Goal: Information Seeking & Learning: Check status

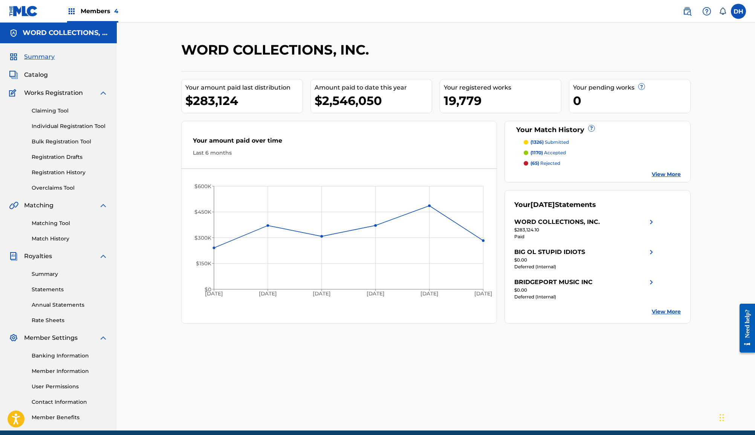
click at [46, 79] on span "Catalog" at bounding box center [36, 74] width 24 height 9
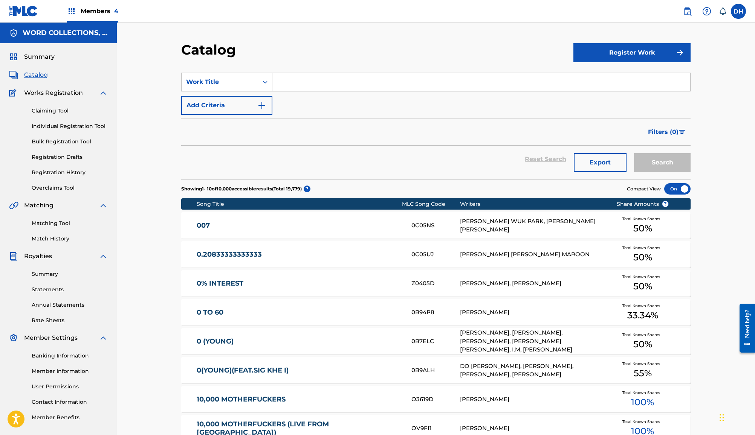
click at [307, 91] on input "Search Form" at bounding box center [481, 82] width 418 height 18
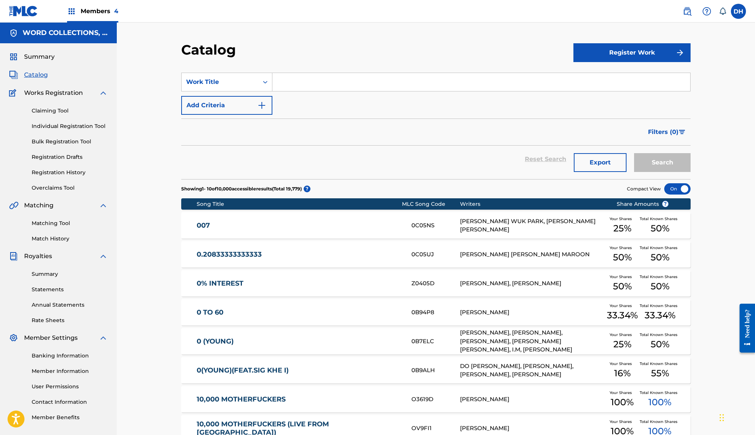
paste input "7. King Nothing"
click at [690, 172] on button "Search" at bounding box center [662, 162] width 56 height 19
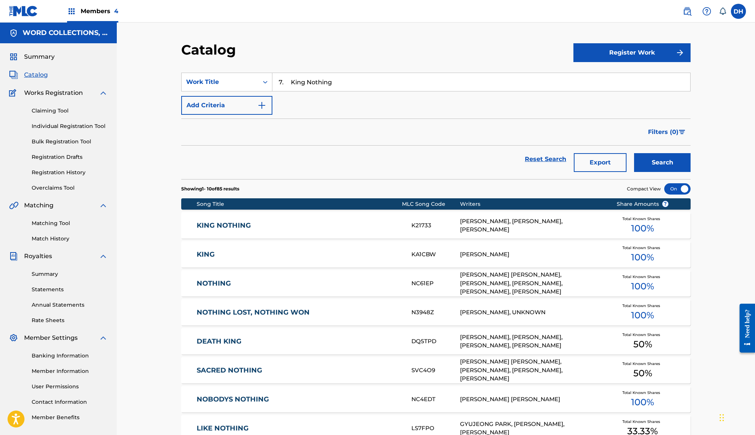
click at [282, 91] on input "7. King Nothing" at bounding box center [481, 82] width 418 height 18
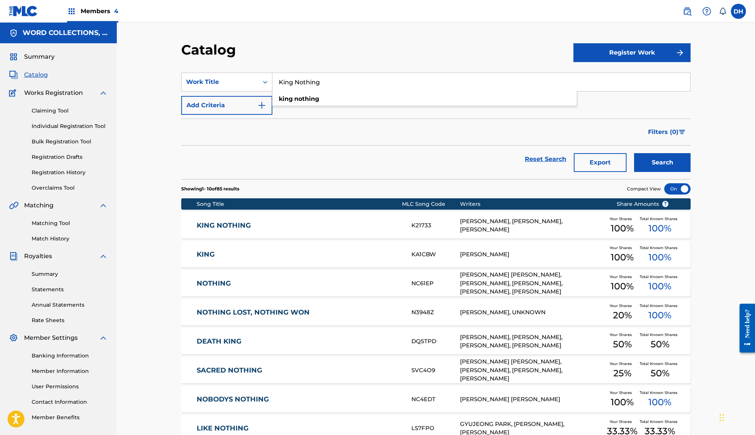
type input "King Nothing"
click at [199, 230] on link "KING NOTHING" at bounding box center [299, 225] width 205 height 9
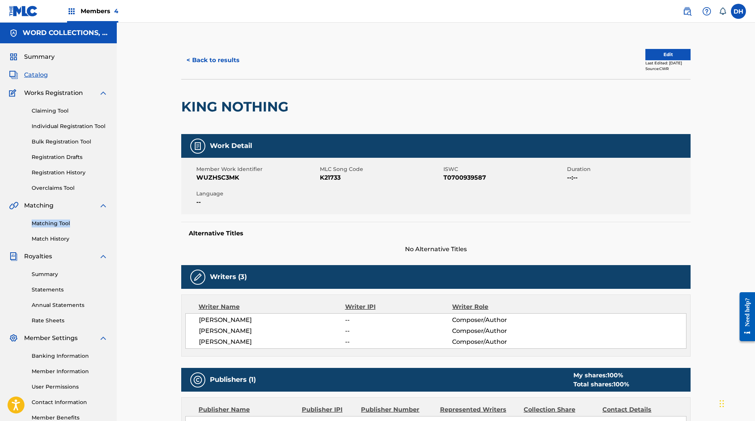
click at [198, 70] on button "< Back to results" at bounding box center [213, 60] width 64 height 19
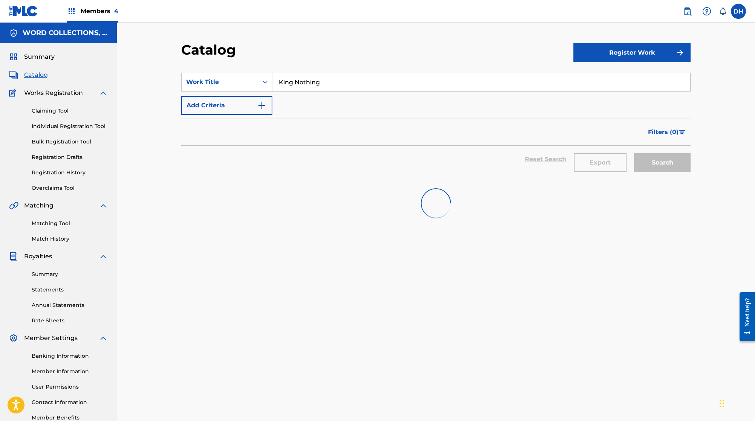
click at [312, 91] on input "King Nothing" at bounding box center [481, 82] width 418 height 18
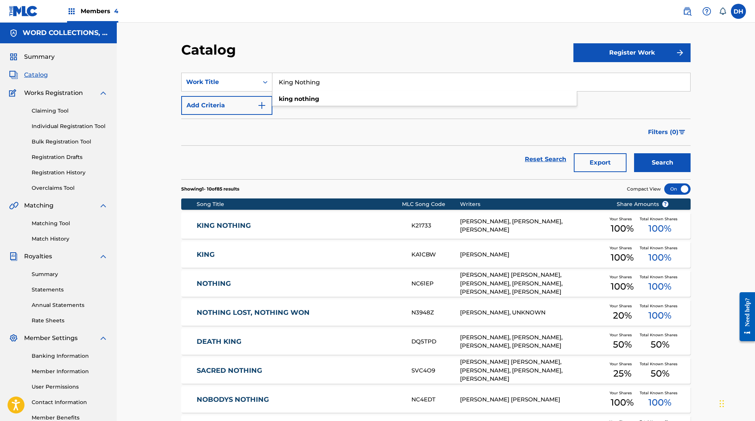
click at [312, 91] on input "King Nothing" at bounding box center [481, 82] width 418 height 18
click at [314, 91] on input "King Nothing" at bounding box center [481, 82] width 418 height 18
drag, startPoint x: 316, startPoint y: 95, endPoint x: 246, endPoint y: 91, distance: 70.5
click at [246, 91] on div "SearchWithCriteria1b391c99-1444-4527-ab4b-a405f9de059d Work Title King Nothing …" at bounding box center [435, 82] width 509 height 19
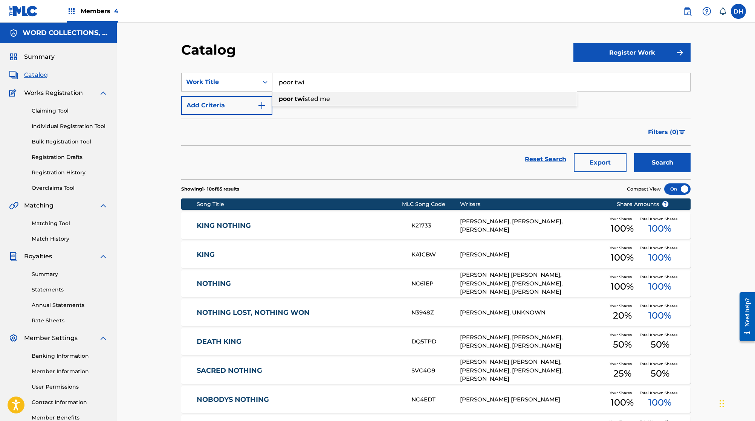
type input "poor twisted me"
click at [690, 172] on button "Search" at bounding box center [662, 162] width 56 height 19
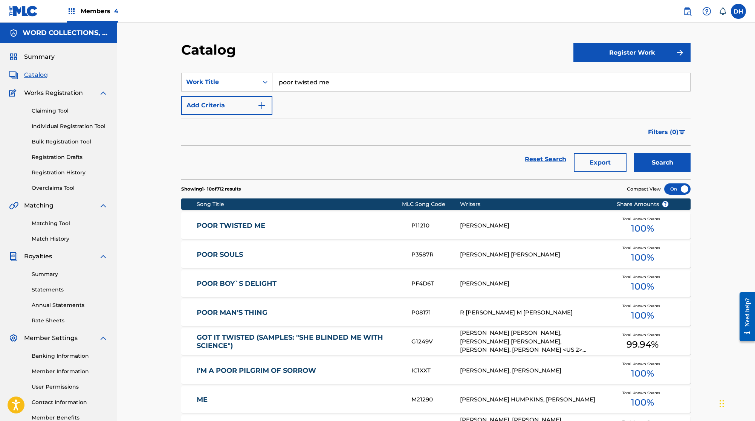
click at [224, 230] on link "POOR TWISTED ME" at bounding box center [299, 225] width 205 height 9
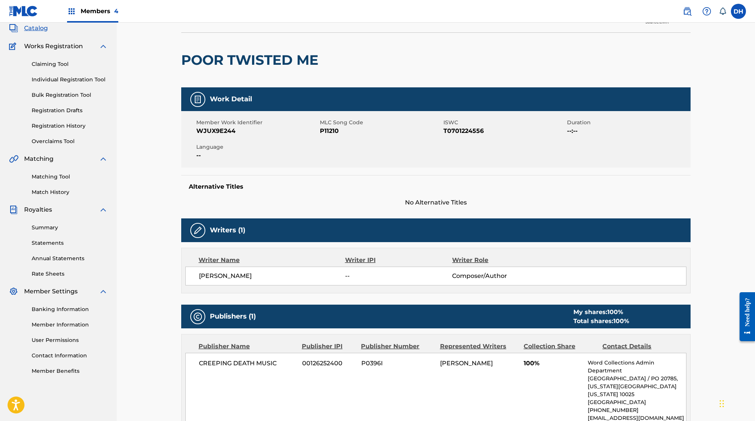
scroll to position [44, 0]
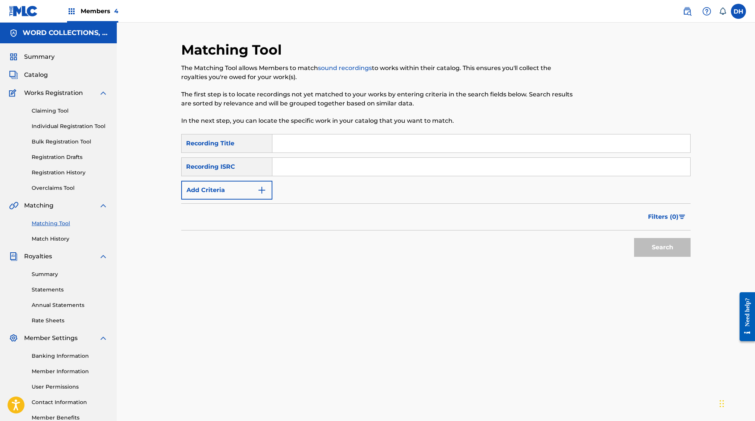
click at [310, 176] on input "Search Form" at bounding box center [481, 167] width 418 height 18
paste input "GBAMC9600009"
type input "GBAMC9600009"
click at [690, 257] on button "Search" at bounding box center [662, 247] width 56 height 19
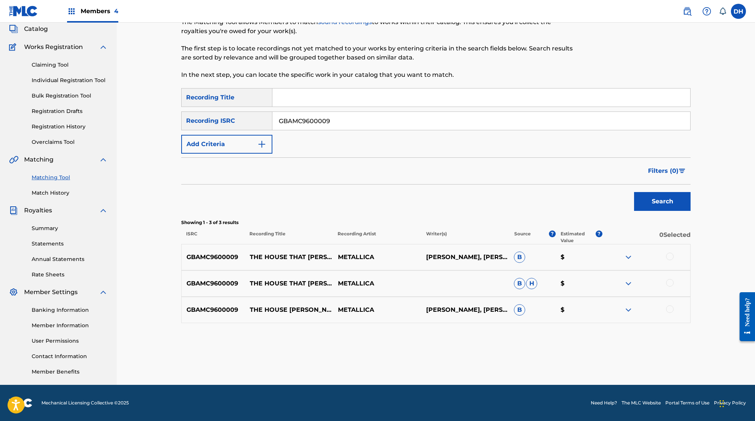
scroll to position [78, 0]
click at [633, 262] on img at bounding box center [628, 257] width 9 height 9
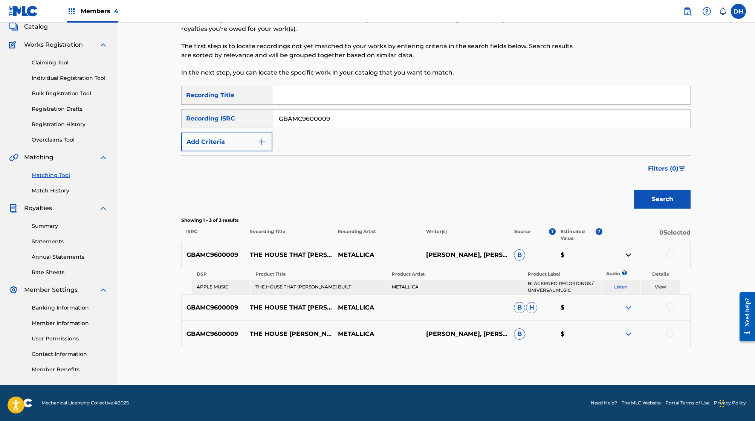
scroll to position [117, 0]
click at [633, 303] on img at bounding box center [628, 307] width 9 height 9
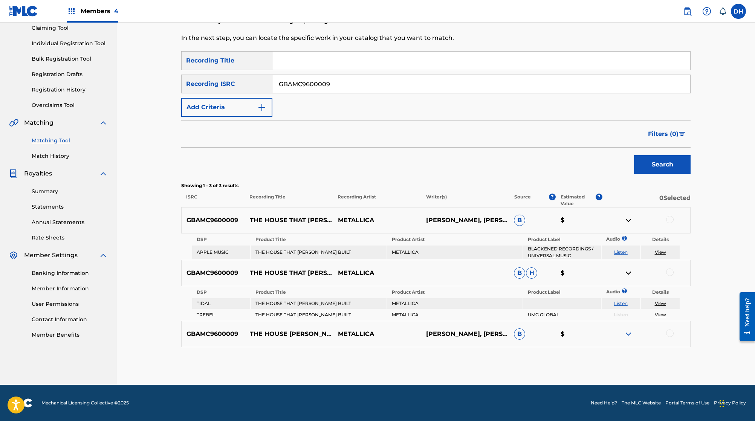
scroll to position [157, 0]
click at [633, 330] on img at bounding box center [628, 334] width 9 height 9
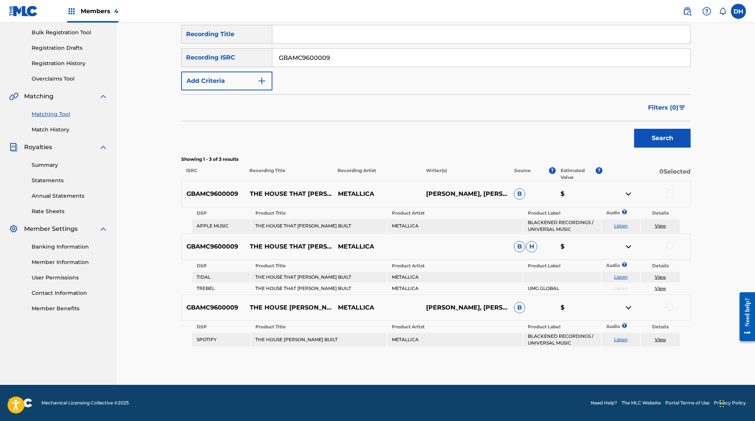
scroll to position [186, 0]
click at [205, 242] on p "GBAMC9600009" at bounding box center [213, 246] width 63 height 9
copy p "GBAMC9600009"
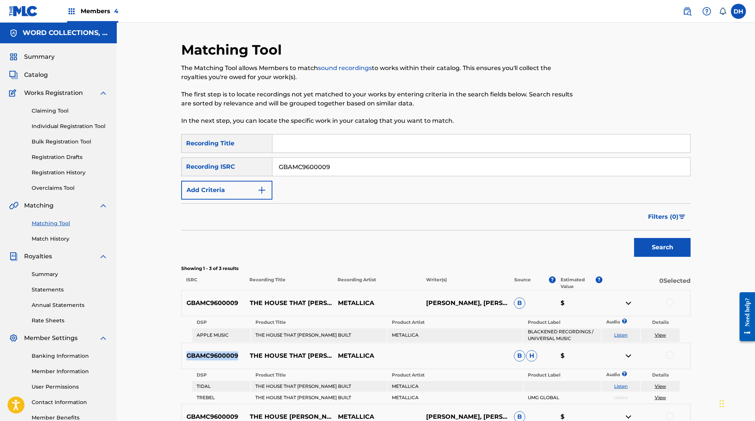
scroll to position [1, 0]
click at [77, 160] on link "Registration Drafts" at bounding box center [70, 157] width 76 height 8
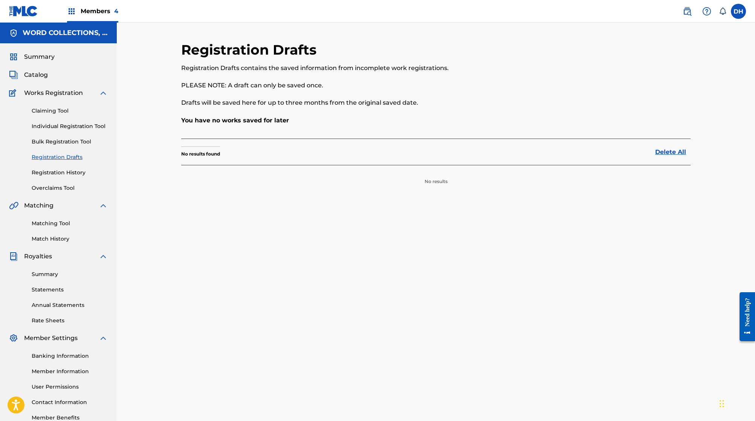
click at [69, 177] on link "Registration History" at bounding box center [70, 173] width 76 height 8
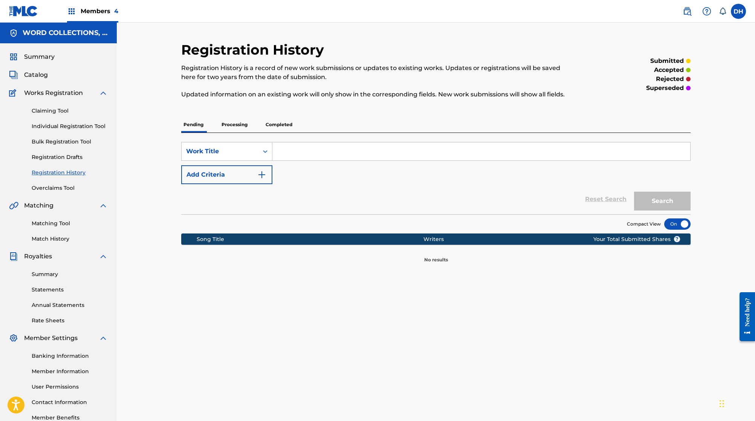
click at [219, 133] on p "Processing" at bounding box center [234, 125] width 31 height 16
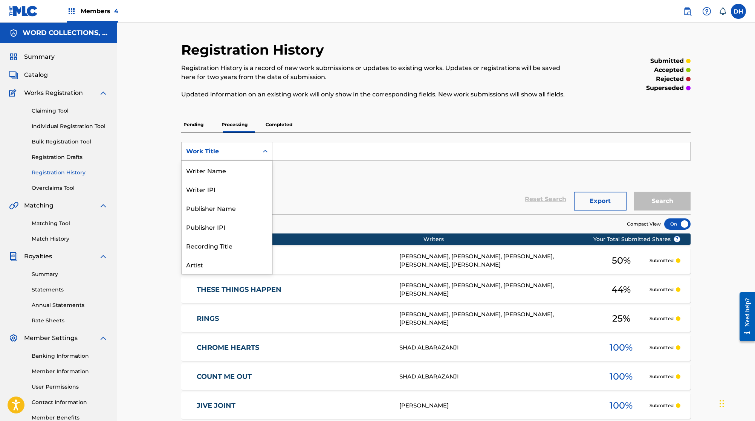
click at [235, 156] on div "Work Title" at bounding box center [220, 151] width 68 height 9
click at [218, 173] on div "Writer Name" at bounding box center [227, 163] width 90 height 19
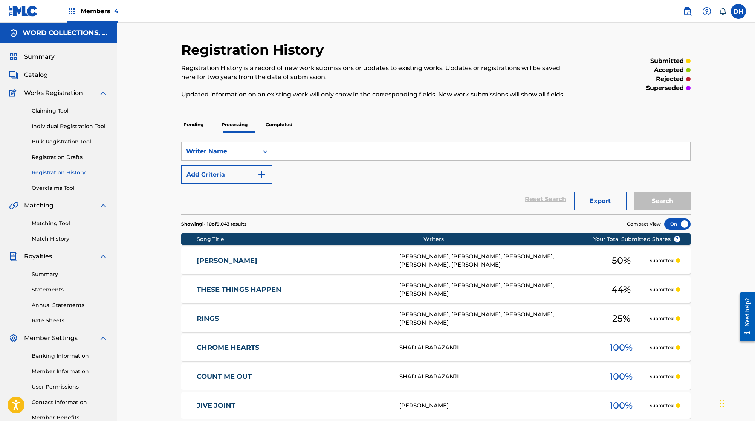
click at [299, 160] on input "Search Form" at bounding box center [481, 151] width 418 height 18
type input "hetfield"
click at [690, 211] on button "Search" at bounding box center [662, 201] width 56 height 19
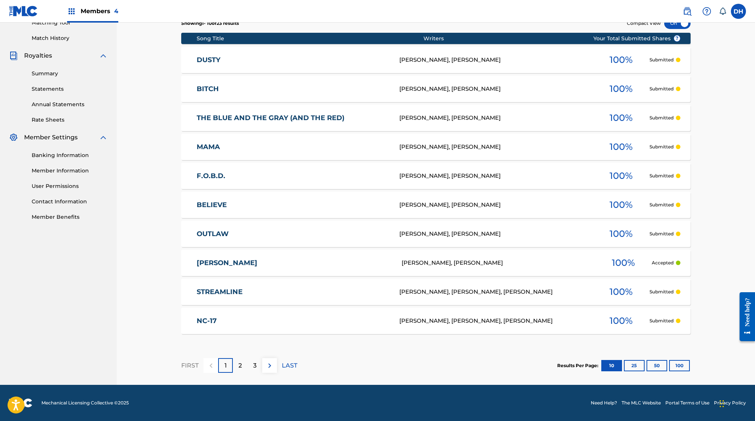
scroll to position [244, 0]
click at [233, 365] on div "2" at bounding box center [240, 365] width 15 height 15
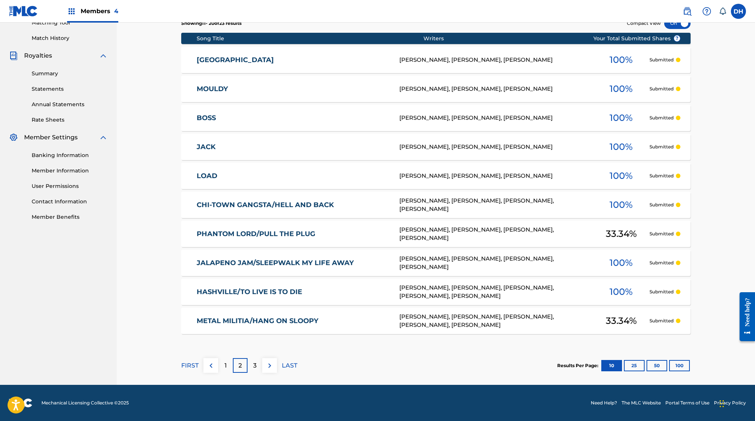
scroll to position [250, 0]
click at [253, 361] on p "3" at bounding box center [254, 365] width 3 height 9
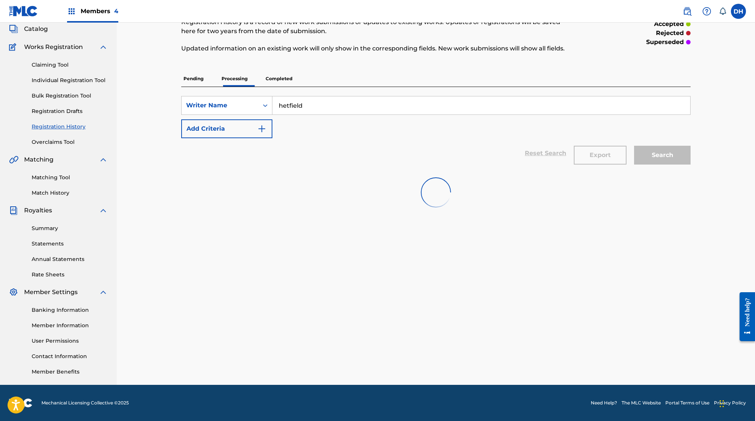
scroll to position [114, 0]
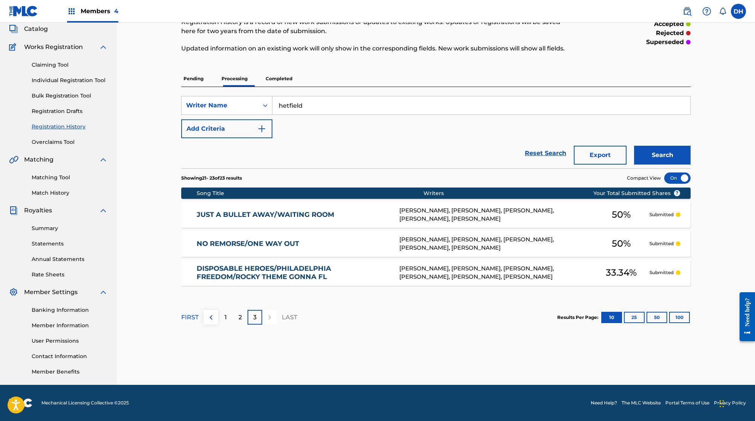
click at [233, 310] on div "2" at bounding box center [240, 317] width 15 height 15
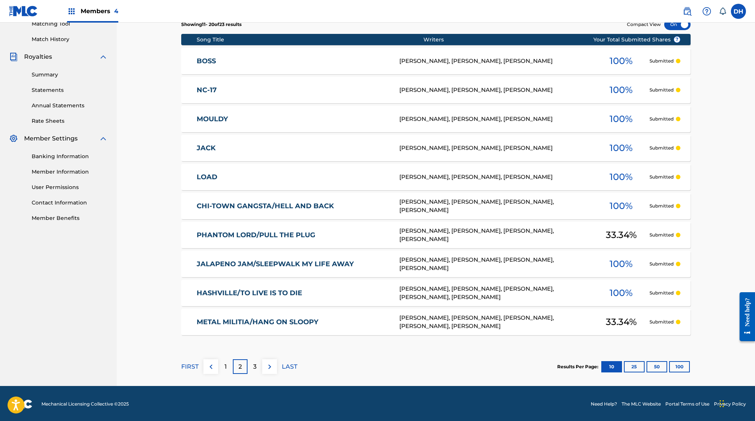
scroll to position [207, 0]
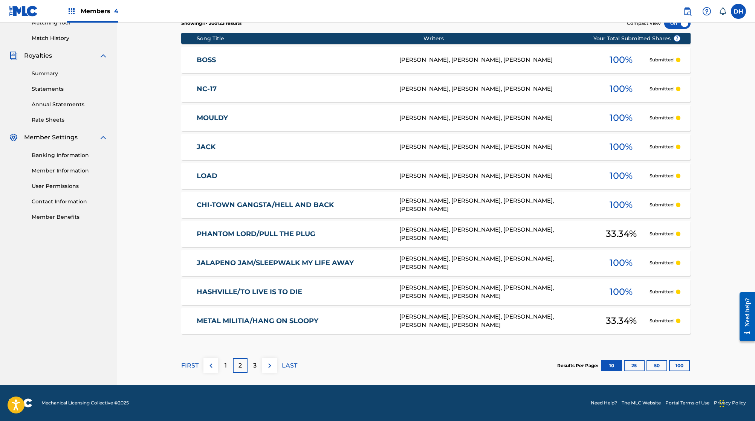
click at [233, 373] on div "2" at bounding box center [240, 365] width 15 height 15
click at [224, 361] on p "1" at bounding box center [225, 365] width 2 height 9
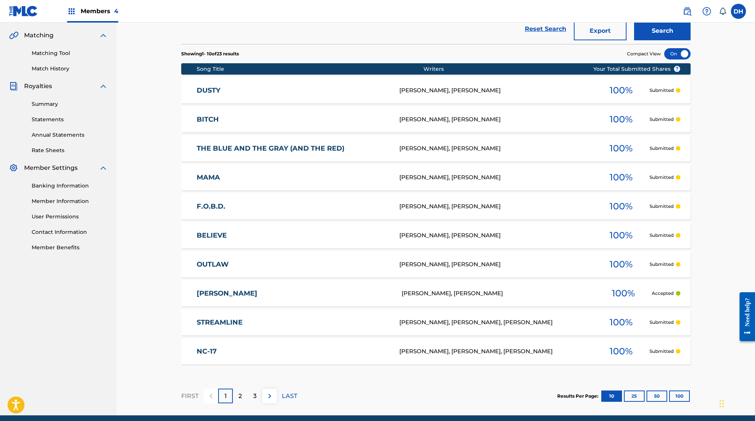
scroll to position [172, 0]
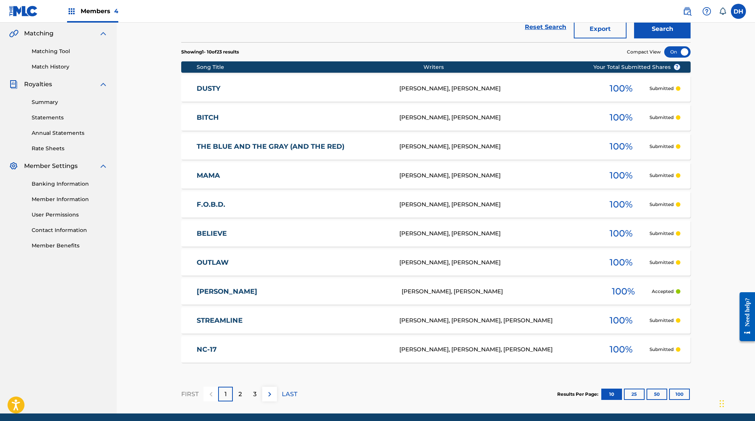
click at [197, 296] on link "RONNIE" at bounding box center [294, 291] width 195 height 9
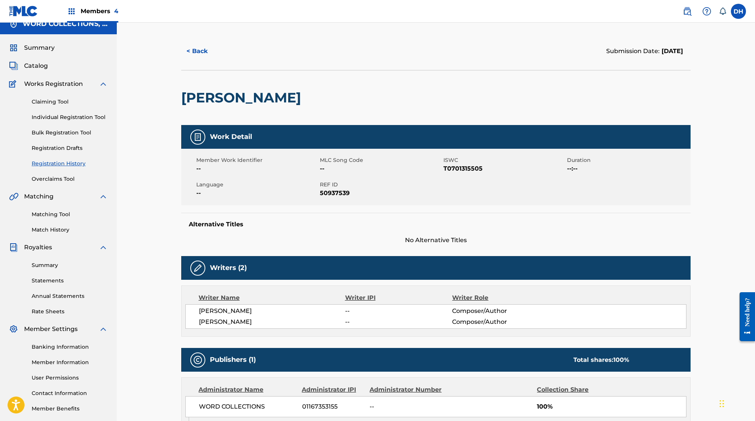
scroll to position [8, 0]
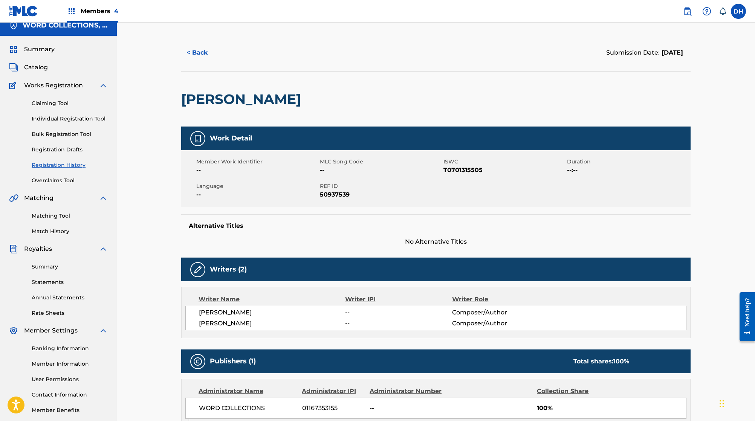
click at [196, 108] on h2 "RONNIE" at bounding box center [243, 99] width 124 height 17
copy h2 "RONNIE"
click at [181, 62] on button "< Back" at bounding box center [203, 52] width 45 height 19
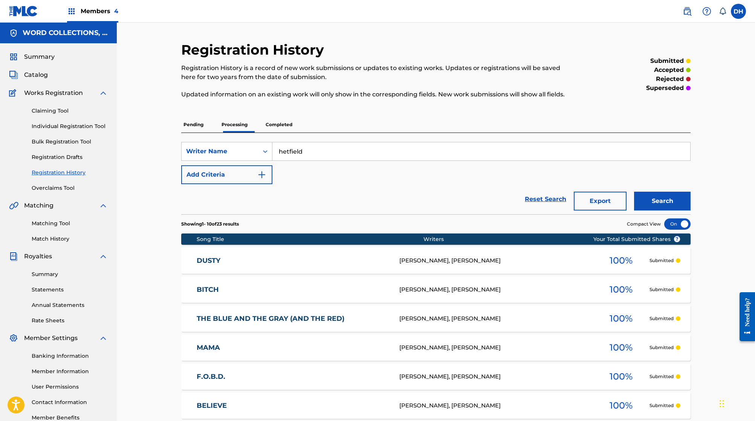
click at [268, 133] on p "Completed" at bounding box center [278, 125] width 31 height 16
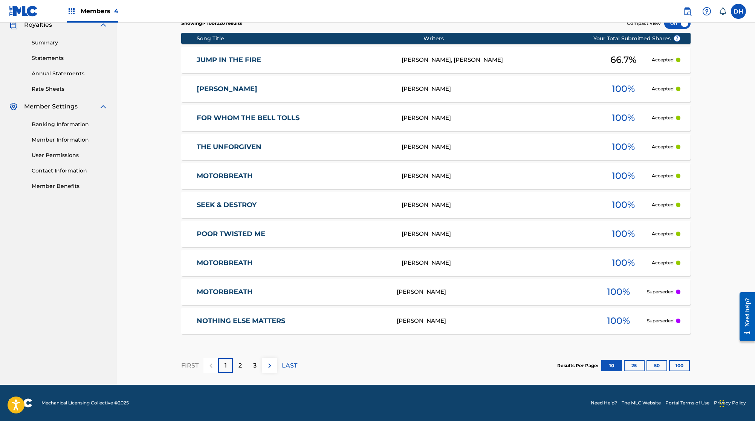
scroll to position [284, 0]
click at [223, 230] on link "POOR TWISTED ME" at bounding box center [294, 234] width 195 height 9
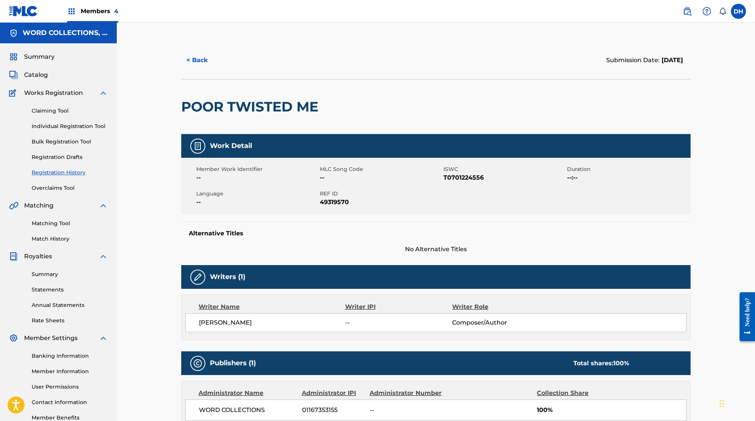
click at [181, 70] on button "< Back" at bounding box center [203, 60] width 45 height 19
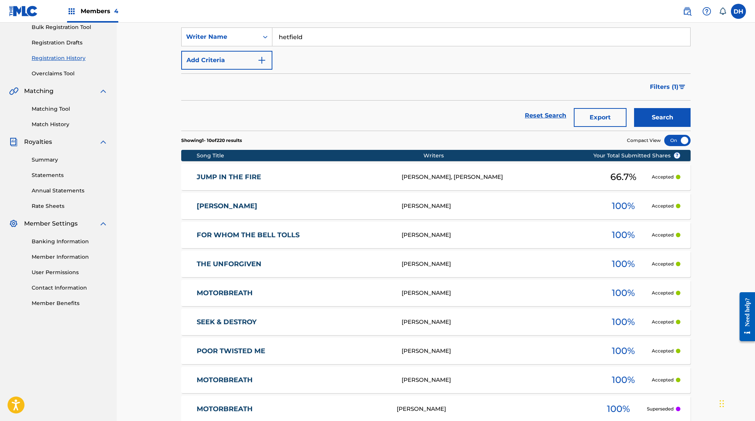
click at [243, 70] on button "Add Criteria" at bounding box center [226, 60] width 91 height 19
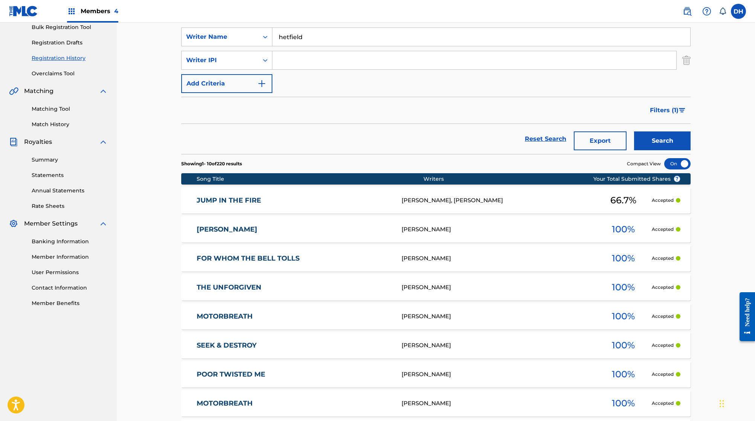
click at [284, 46] on input "hetfield" at bounding box center [481, 37] width 418 height 18
click at [282, 46] on input "hetfield" at bounding box center [481, 37] width 418 height 18
click at [279, 69] on input "Search Form" at bounding box center [474, 60] width 404 height 18
paste input "hetfield"
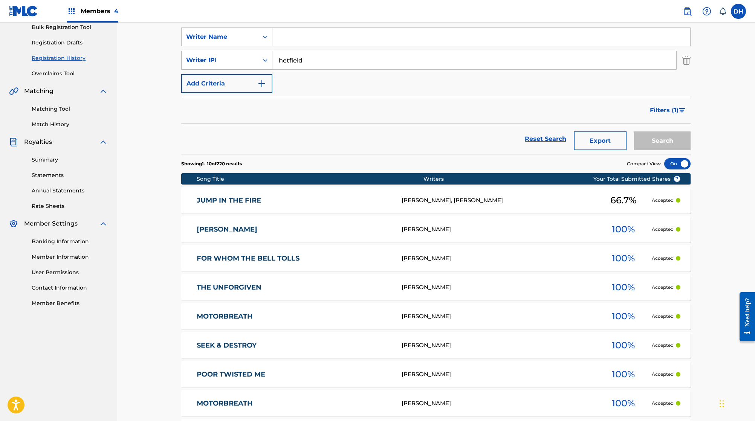
type input "hetfield"
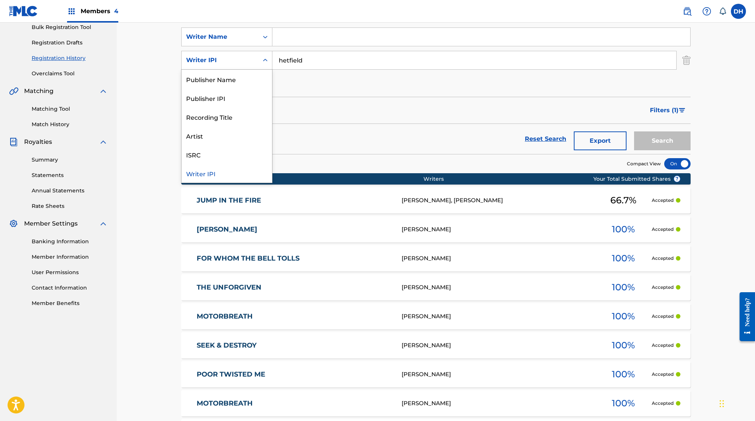
click at [240, 65] on div "Writer IPI" at bounding box center [220, 60] width 68 height 9
click at [210, 89] on div "Publisher Name" at bounding box center [227, 79] width 90 height 19
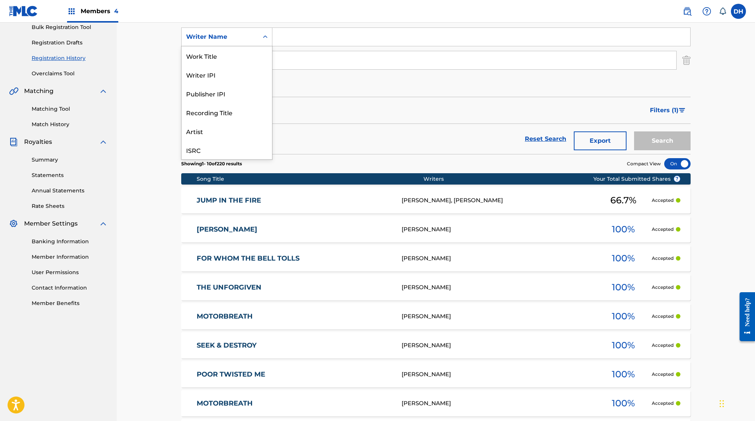
click at [258, 44] on div "Search Form" at bounding box center [265, 37] width 14 height 14
click at [203, 65] on div "Work Title" at bounding box center [227, 55] width 90 height 19
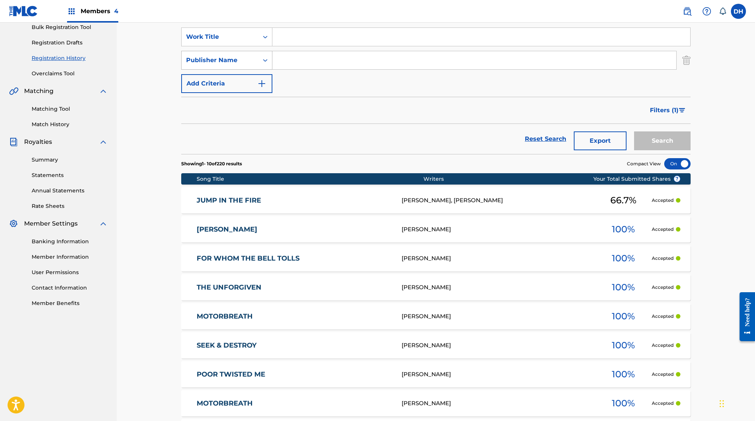
click at [204, 65] on div "Publisher Name" at bounding box center [220, 60] width 68 height 9
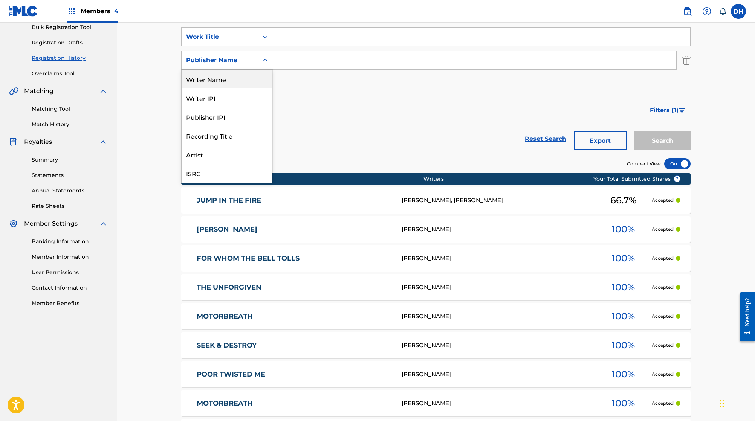
click at [208, 89] on div "Writer Name" at bounding box center [227, 79] width 90 height 19
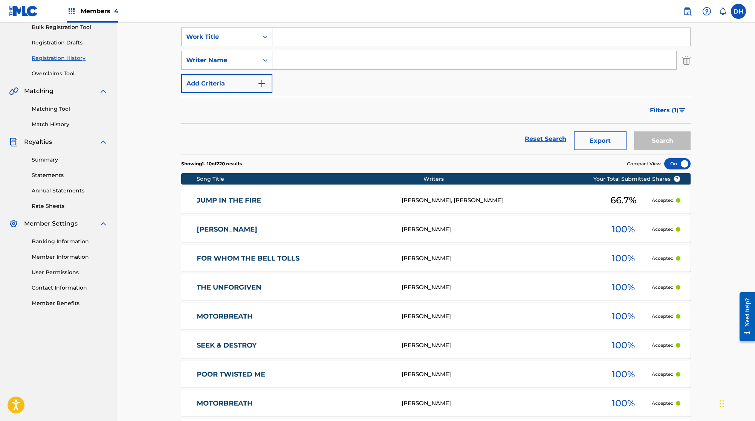
click at [285, 68] on div "SearchWithCriteria4dbc8a79-817a-490a-8079-bc9b8d9c28b1 Work Title SearchWithCri…" at bounding box center [435, 60] width 509 height 66
click at [287, 46] on input "Search Form" at bounding box center [481, 37] width 418 height 18
type input "poor twisted me"
type input "hetfield"
click at [690, 150] on button "Search" at bounding box center [662, 140] width 56 height 19
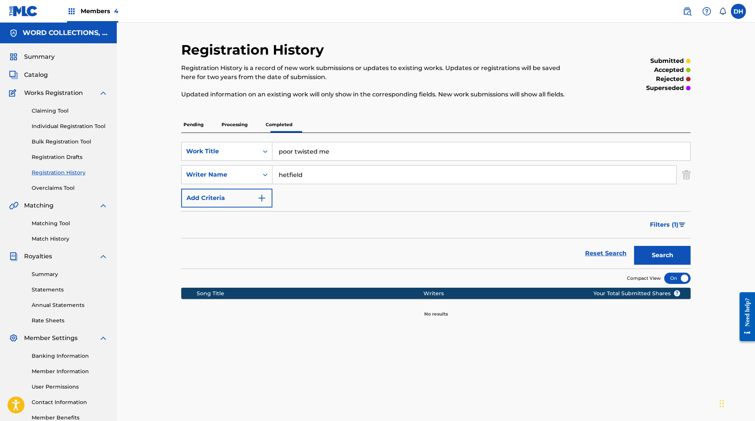
click at [199, 56] on h2 "Registration History" at bounding box center [254, 49] width 146 height 17
click at [47, 79] on span "Catalog" at bounding box center [36, 74] width 24 height 9
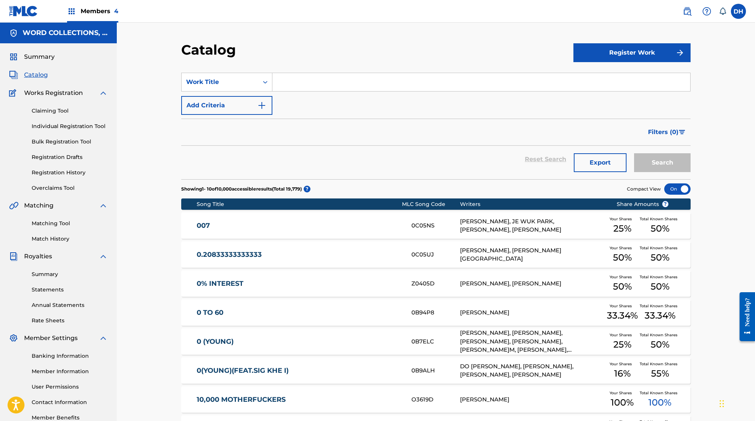
click at [311, 91] on input "Search Form" at bounding box center [481, 82] width 418 height 18
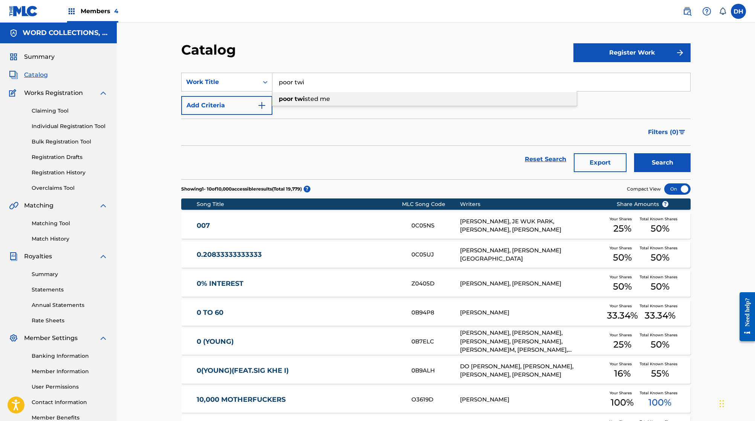
type input "poor twisted me"
click at [690, 172] on button "Search" at bounding box center [662, 162] width 56 height 19
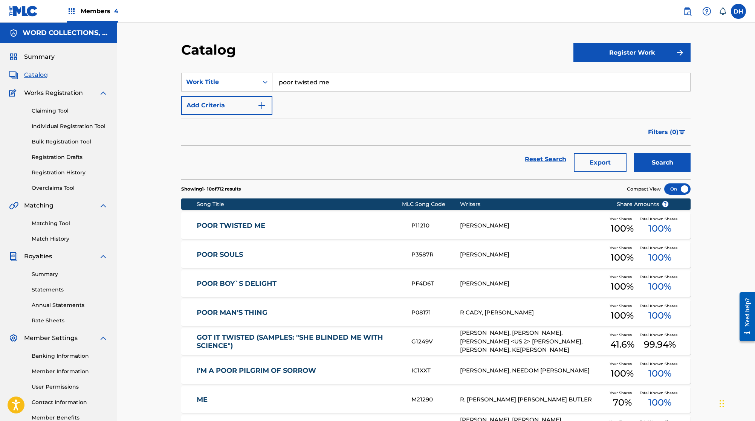
click at [225, 230] on link "POOR TWISTED ME" at bounding box center [299, 225] width 205 height 9
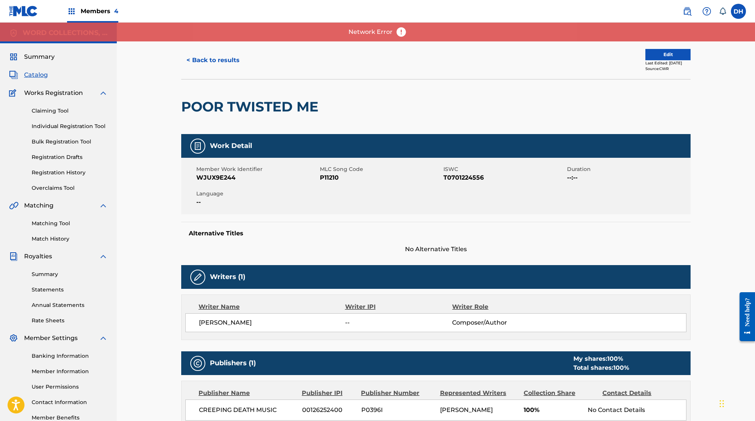
click at [191, 70] on button "< Back to results" at bounding box center [213, 60] width 64 height 19
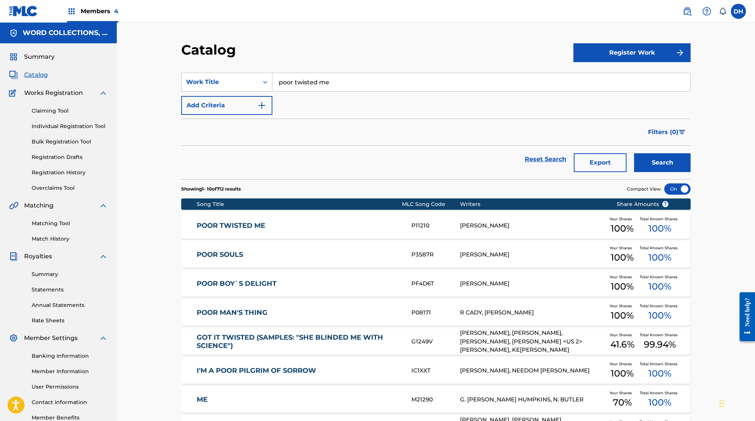
click at [327, 91] on input "poor twisted me" at bounding box center [481, 82] width 418 height 18
click at [295, 91] on input "poor twisted me" at bounding box center [481, 82] width 418 height 18
type input "poor twizted me"
click at [687, 172] on button "Search" at bounding box center [662, 162] width 56 height 19
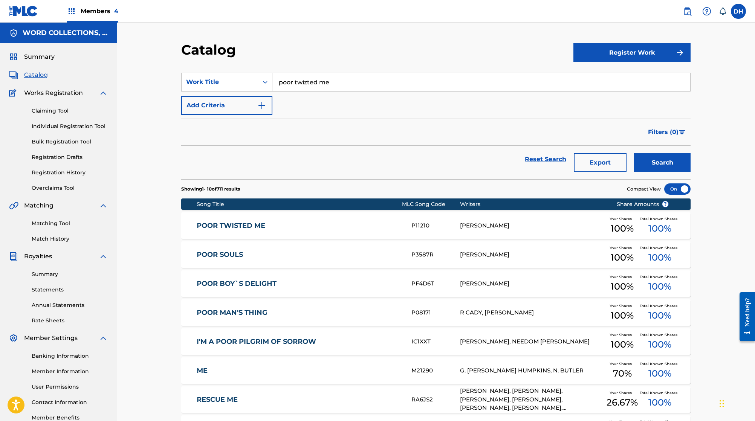
click at [200, 230] on link "POOR TWISTED ME" at bounding box center [299, 225] width 205 height 9
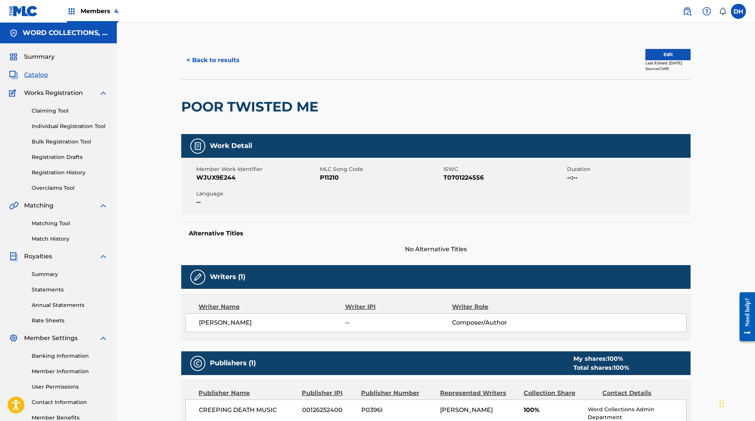
click at [197, 115] on h2 "POOR TWISTED ME" at bounding box center [251, 106] width 141 height 17
click at [196, 115] on h2 "POOR TWISTED ME" at bounding box center [251, 106] width 141 height 17
copy div "POOR TWISTED ME"
click at [78, 177] on link "Registration History" at bounding box center [70, 173] width 76 height 8
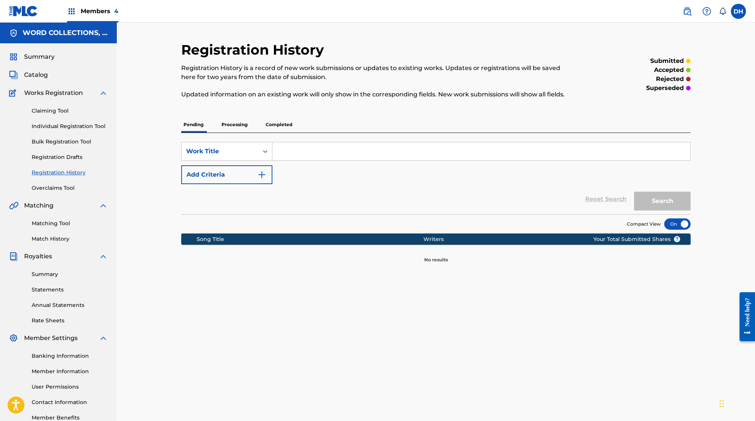
click at [278, 160] on input "Search Form" at bounding box center [481, 151] width 418 height 18
paste input "POOR TWISTED ME"
type input "POOR TWISTED ME"
click at [690, 211] on button "Search" at bounding box center [662, 201] width 56 height 19
click at [219, 133] on p "Processing" at bounding box center [234, 125] width 31 height 16
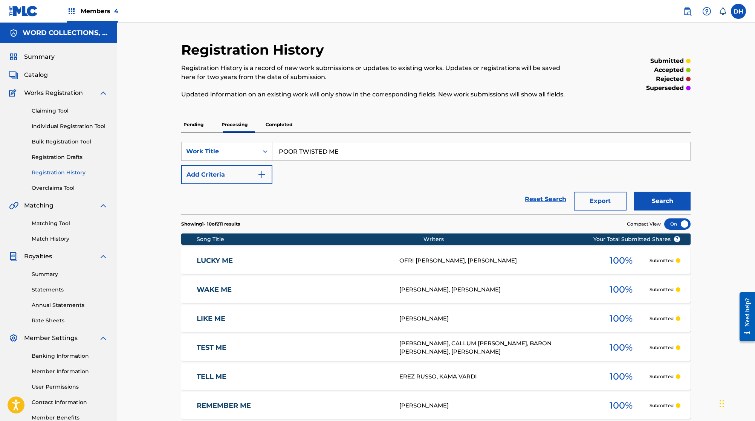
click at [263, 133] on p "Completed" at bounding box center [278, 125] width 31 height 16
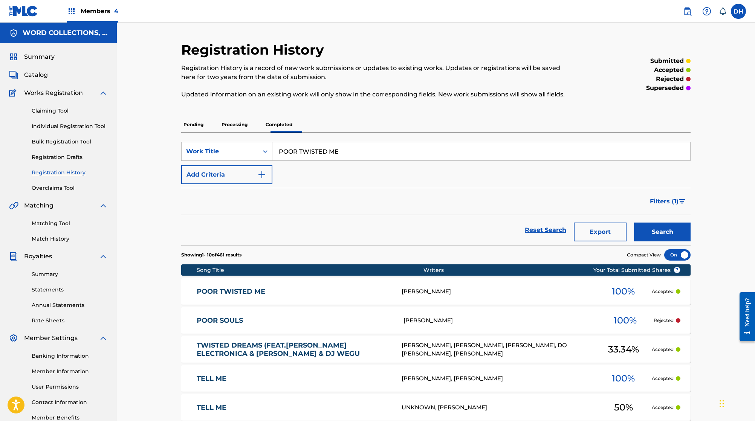
click at [220, 296] on link "POOR TWISTED ME" at bounding box center [294, 291] width 195 height 9
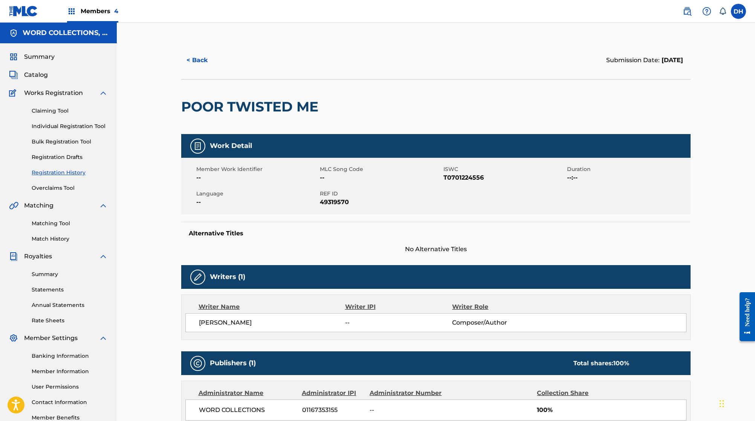
click at [181, 70] on button "< Back" at bounding box center [203, 60] width 45 height 19
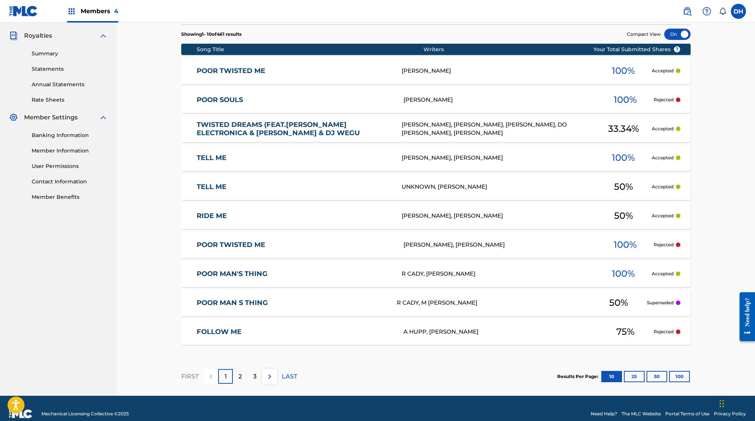
scroll to position [225, 0]
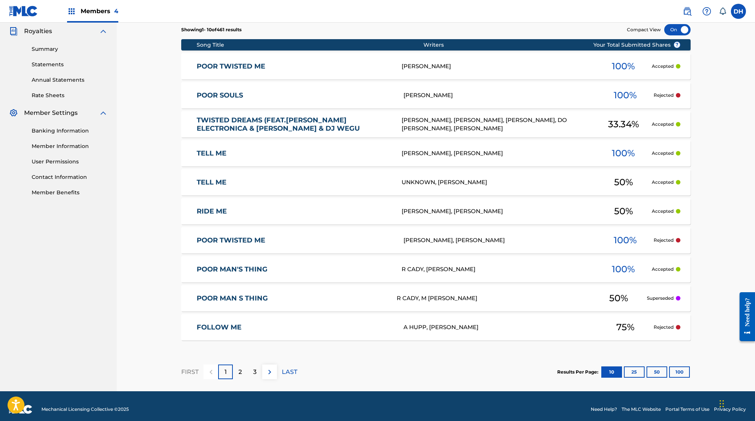
click at [215, 245] on link "POOR TWISTED ME" at bounding box center [295, 240] width 197 height 9
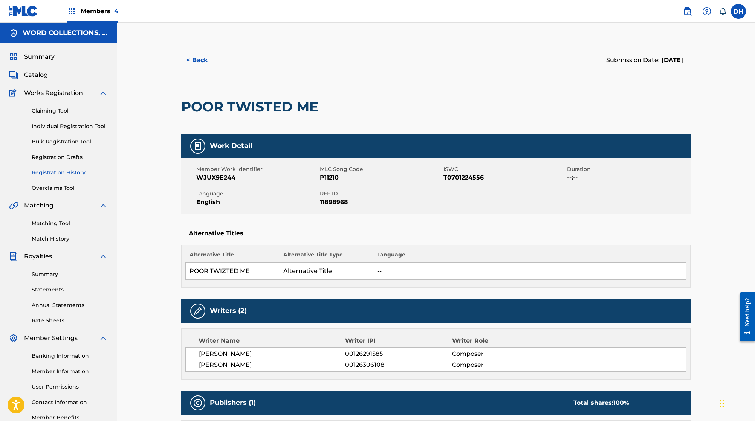
click at [181, 70] on button "< Back" at bounding box center [203, 60] width 45 height 19
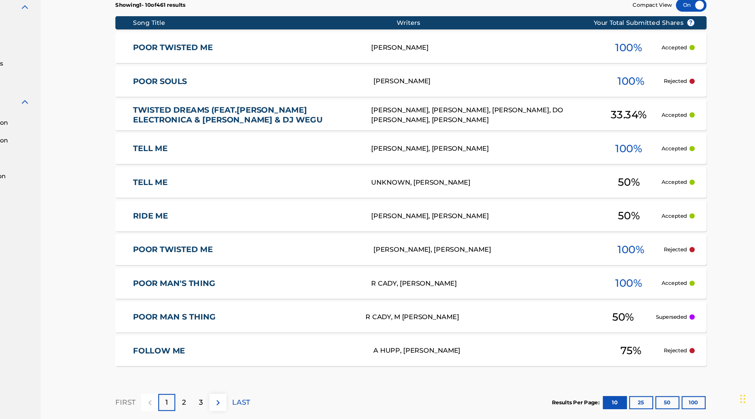
scroll to position [193, 0]
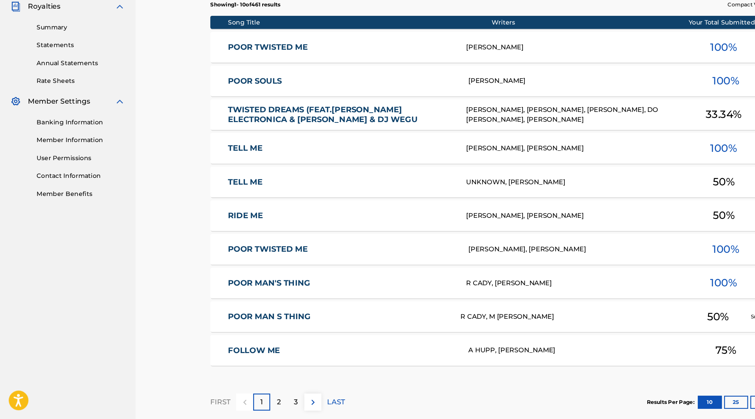
click at [221, 95] on link "POOR TWISTED ME" at bounding box center [294, 99] width 195 height 9
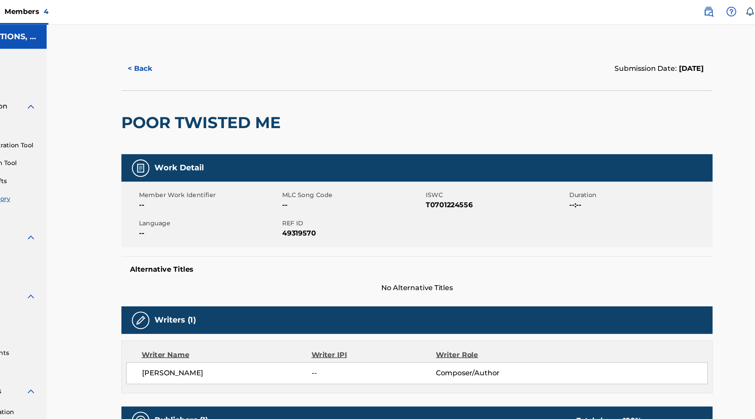
click at [181, 70] on button "< Back" at bounding box center [203, 60] width 45 height 19
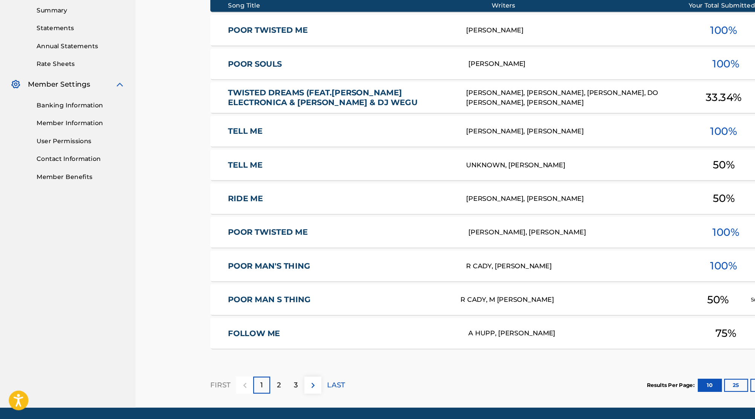
scroll to position [208, 0]
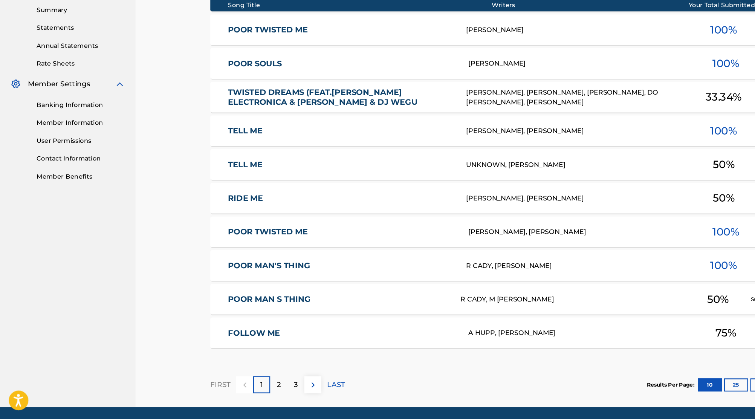
click at [225, 253] on link "POOR TWISTED ME" at bounding box center [295, 257] width 197 height 9
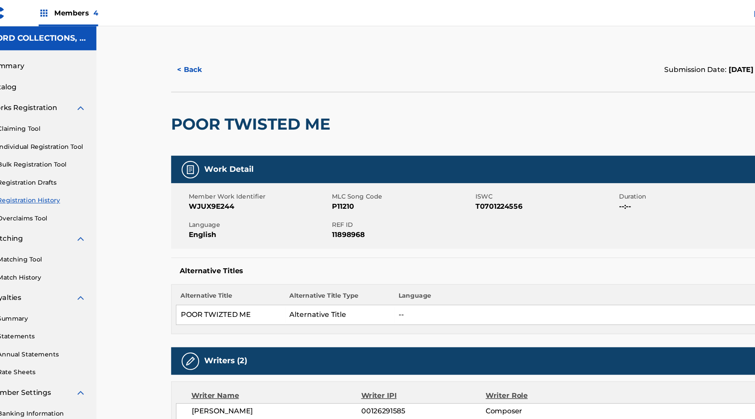
click at [181, 70] on button "< Back" at bounding box center [203, 60] width 45 height 19
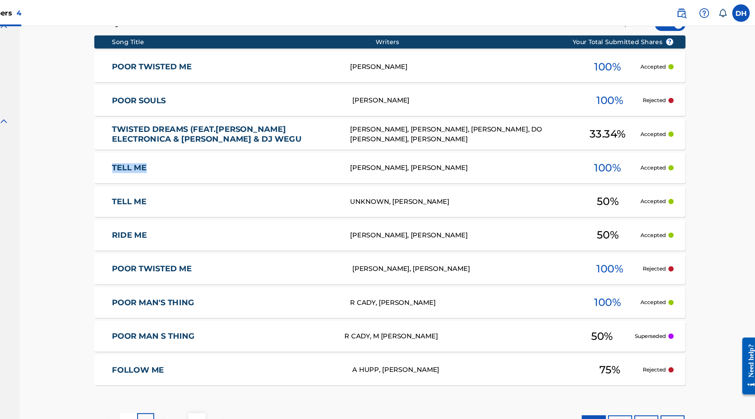
scroll to position [237, 0]
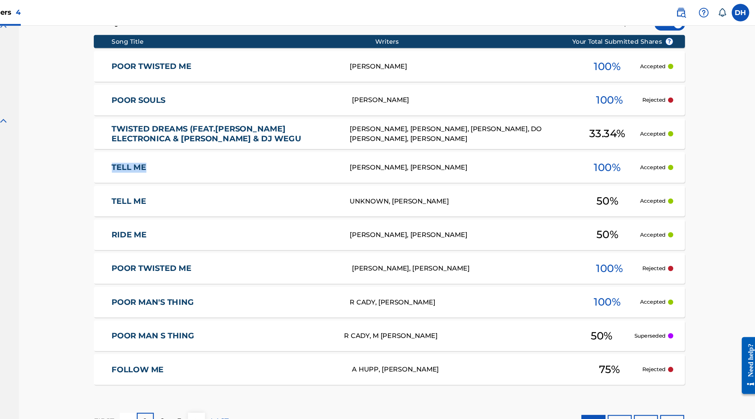
click at [197, 236] on link "POOR TWISTED ME" at bounding box center [295, 231] width 197 height 9
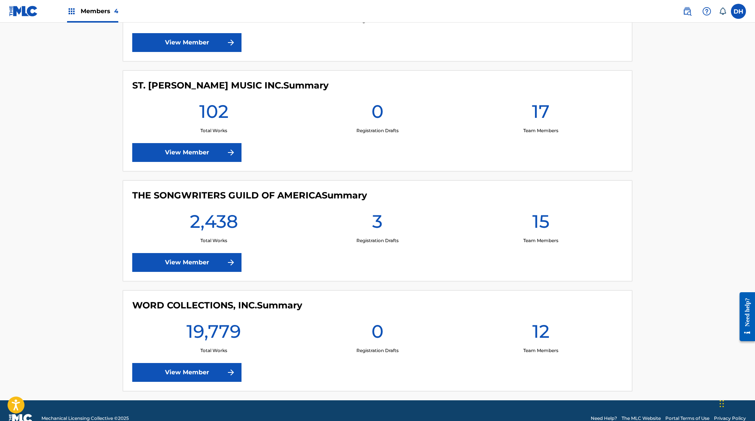
scroll to position [279, 0]
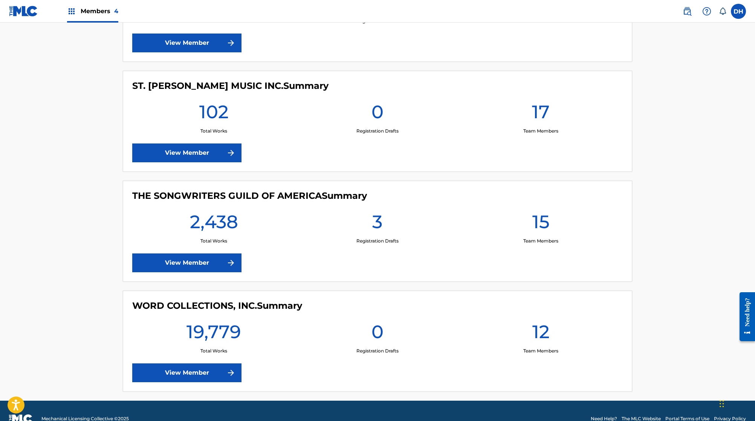
click at [132, 363] on link "View Member" at bounding box center [186, 372] width 109 height 19
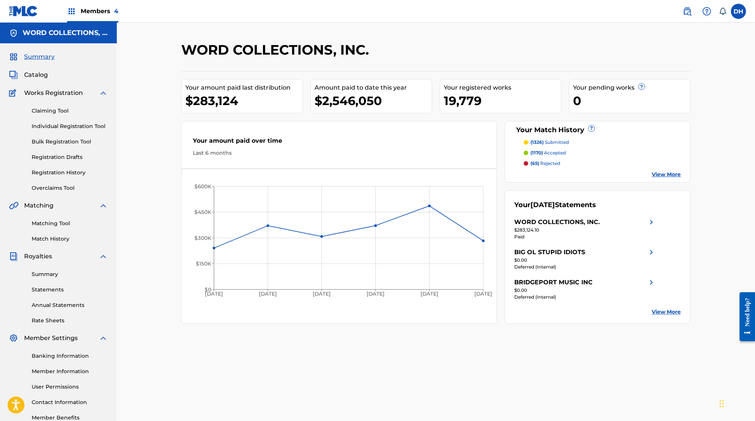
click at [451, 2] on nav "Members 4 DH DH Dan Hegarty danh@wordcollections.com Notification Preferences P…" at bounding box center [377, 11] width 755 height 23
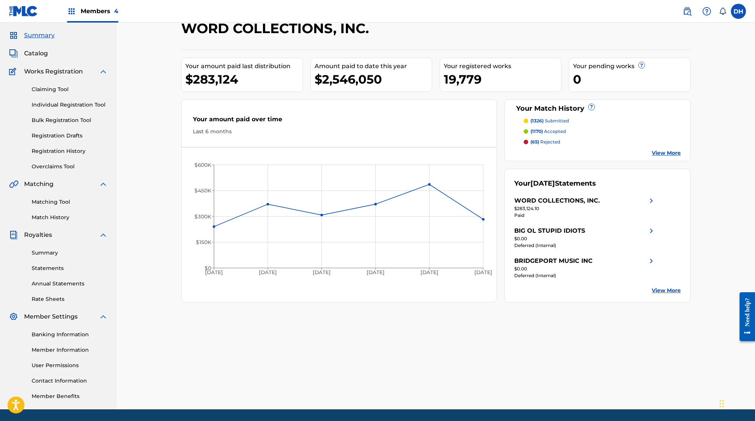
scroll to position [23, 0]
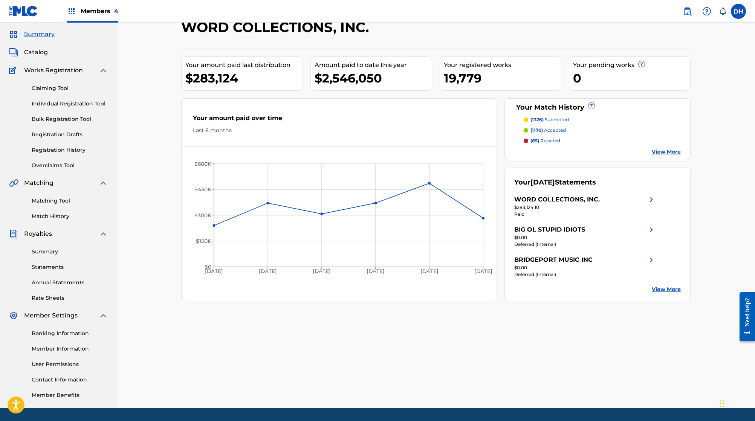
click at [72, 154] on link "Registration History" at bounding box center [70, 150] width 76 height 8
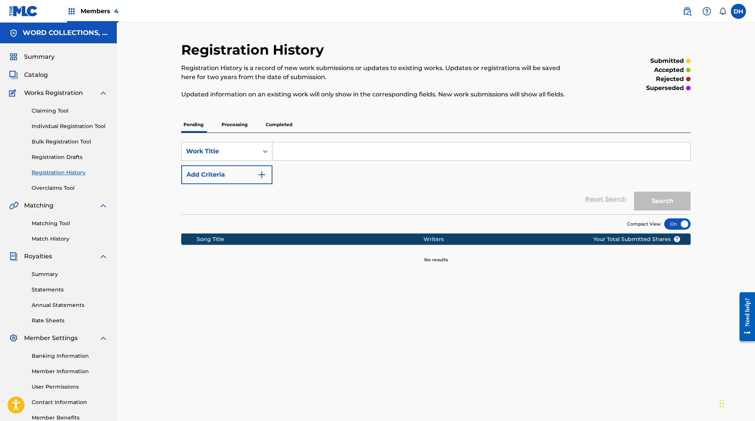
click at [286, 160] on input "Search Form" at bounding box center [481, 151] width 418 height 18
type input "ronny"
click at [690, 211] on button "Search" at bounding box center [662, 201] width 56 height 19
click at [219, 133] on p "Processing" at bounding box center [234, 125] width 31 height 16
click at [263, 133] on p "Completed" at bounding box center [278, 125] width 31 height 16
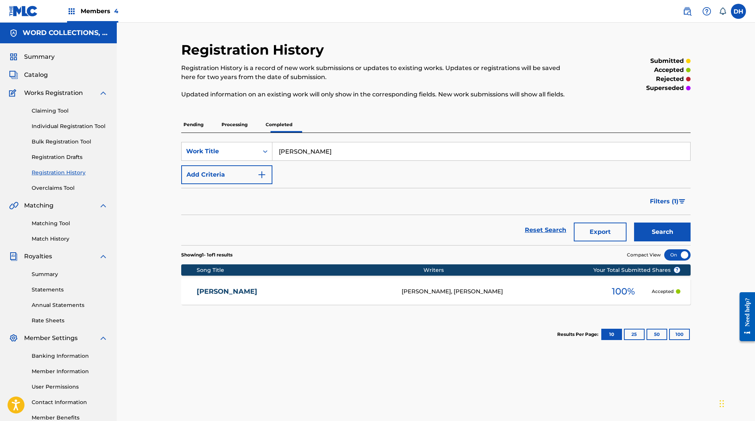
drag, startPoint x: 290, startPoint y: 169, endPoint x: 315, endPoint y: 169, distance: 25.6
click at [315, 160] on input "ronny" at bounding box center [481, 151] width 418 height 18
type input "ronnie"
click at [690, 241] on button "Search" at bounding box center [662, 232] width 56 height 19
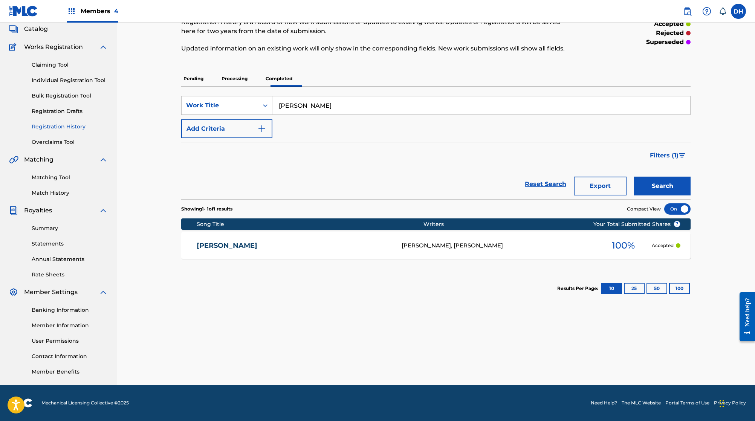
scroll to position [114, 0]
click at [223, 241] on link "RONNIE" at bounding box center [294, 245] width 195 height 9
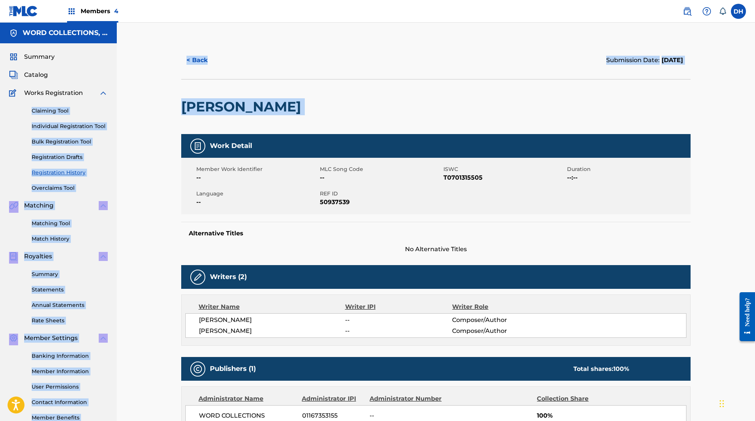
drag, startPoint x: 217, startPoint y: 127, endPoint x: 133, endPoint y: 118, distance: 84.9
click at [133, 118] on main "WORD COLLECTIONS, INC. Summary Catalog Works Registration Claiming Tool Individ…" at bounding box center [377, 306] width 755 height 567
click at [181, 115] on h2 "RONNIE" at bounding box center [243, 106] width 124 height 17
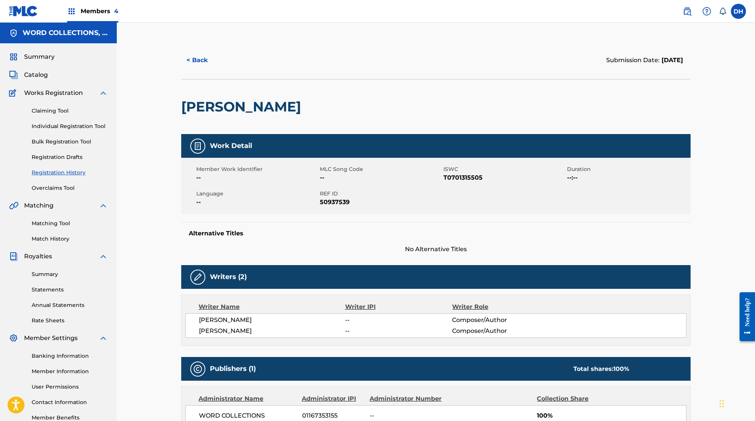
click at [181, 115] on h2 "RONNIE" at bounding box center [243, 106] width 124 height 17
copy h2 "RONNIE"
click at [47, 79] on span "Catalog" at bounding box center [36, 74] width 24 height 9
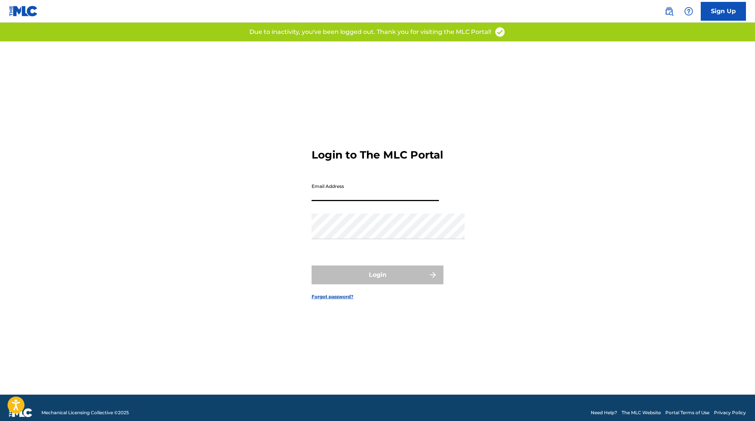
click at [387, 188] on input "Email Address" at bounding box center [374, 190] width 127 height 21
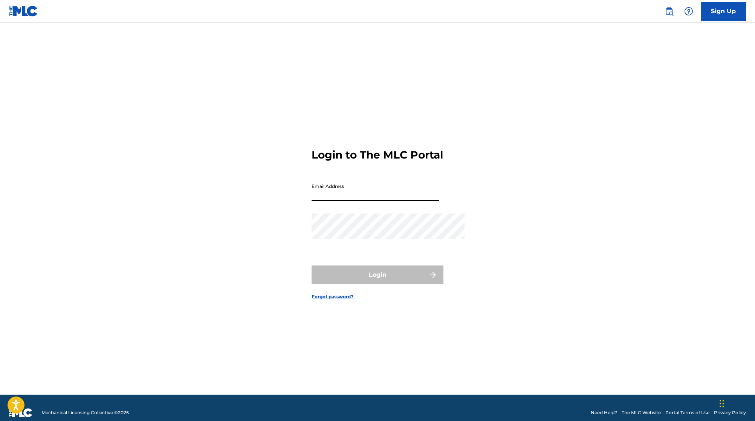
type input "[PERSON_NAME][EMAIL_ADDRESS][DOMAIN_NAME]"
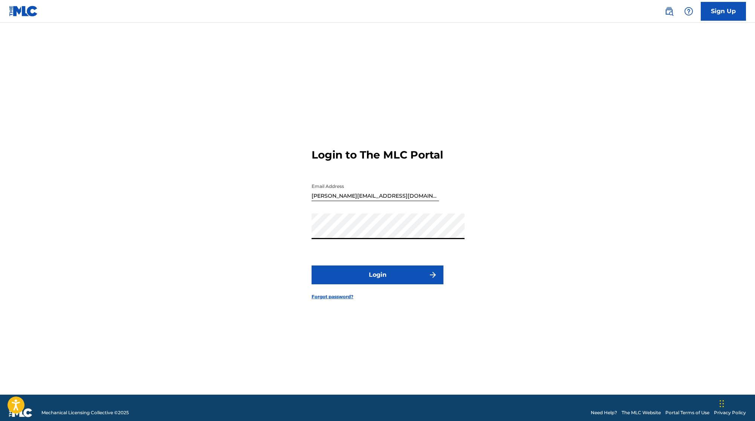
click at [404, 284] on button "Login" at bounding box center [377, 275] width 132 height 19
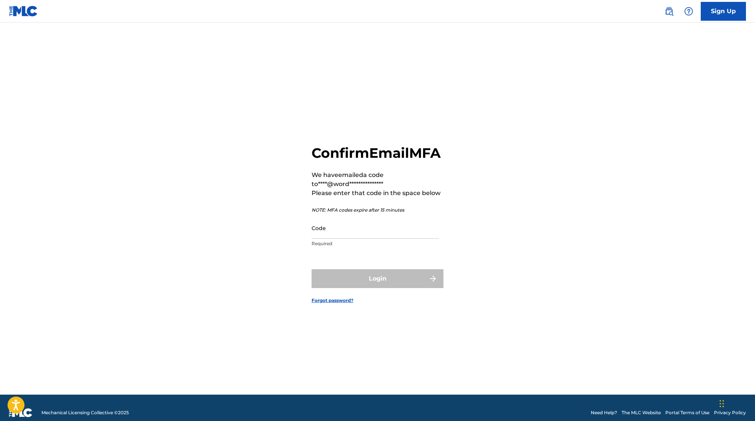
click at [431, 217] on input "Code" at bounding box center [374, 227] width 127 height 21
paste input "053050"
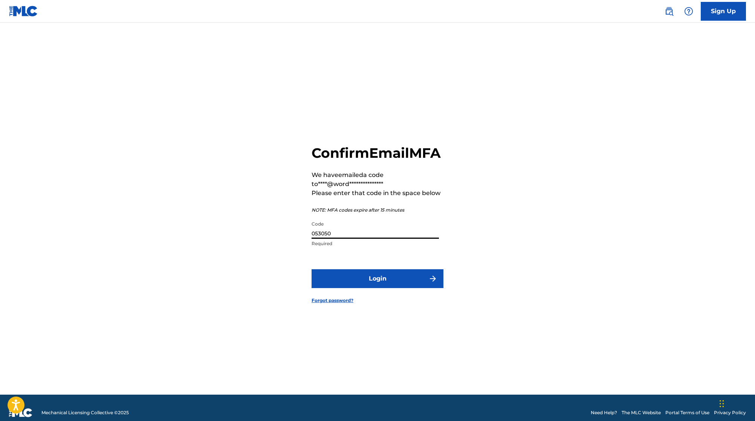
type input "053050"
click at [398, 282] on button "Login" at bounding box center [377, 278] width 132 height 19
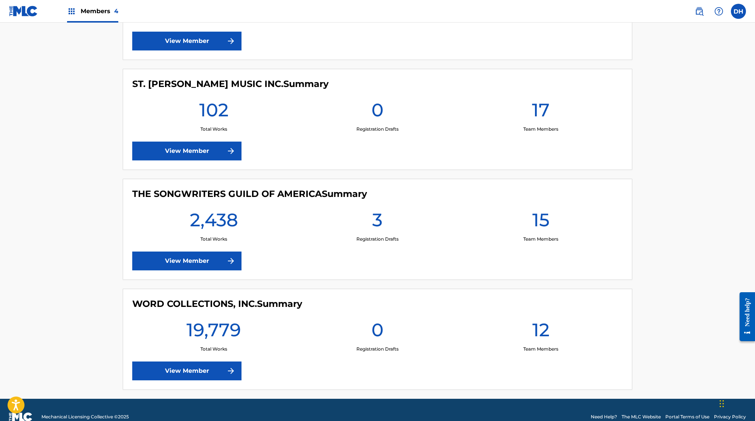
scroll to position [279, 0]
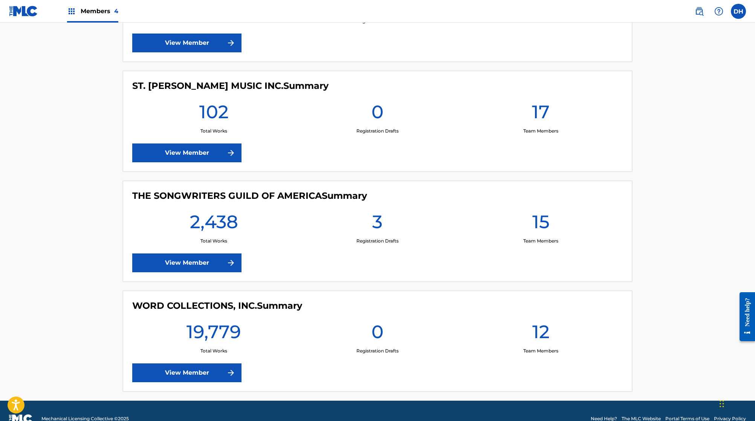
click at [159, 363] on link "View Member" at bounding box center [186, 372] width 109 height 19
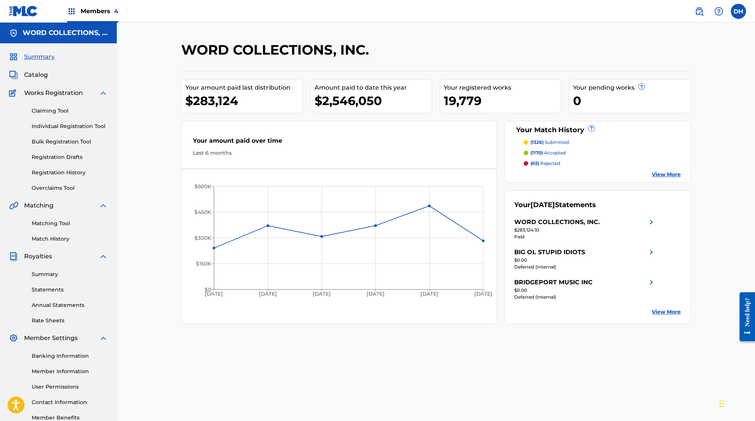
click at [66, 177] on link "Registration History" at bounding box center [70, 173] width 76 height 8
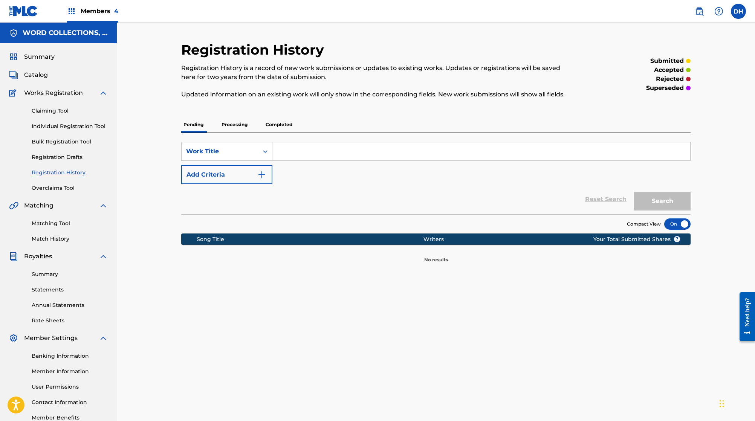
click at [310, 160] on input "Search Form" at bounding box center [481, 151] width 418 height 18
type input "poor twisted me"
click at [690, 211] on button "Search" at bounding box center [662, 201] width 56 height 19
click at [271, 133] on div "Pending Processing Completed" at bounding box center [435, 125] width 509 height 16
click at [264, 133] on p "Completed" at bounding box center [278, 125] width 31 height 16
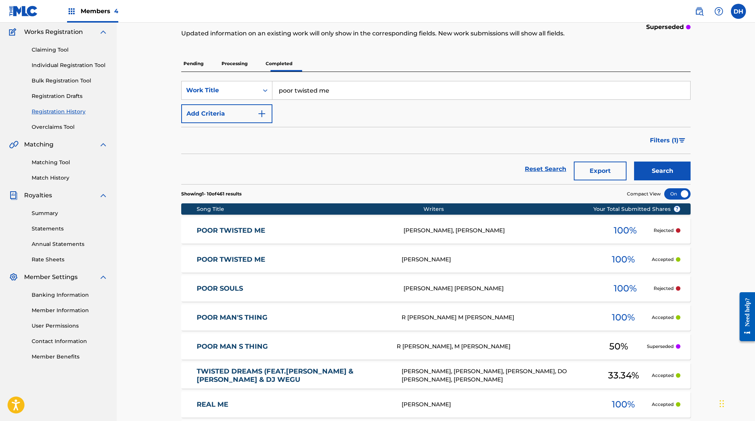
scroll to position [57, 0]
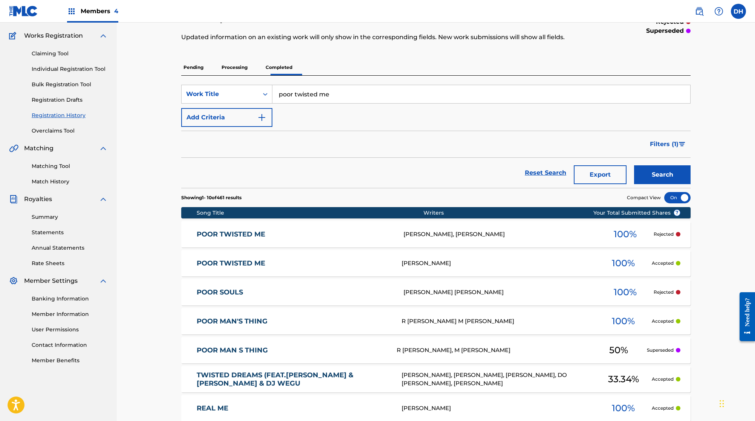
click at [219, 239] on link "POOR TWISTED ME" at bounding box center [295, 234] width 197 height 9
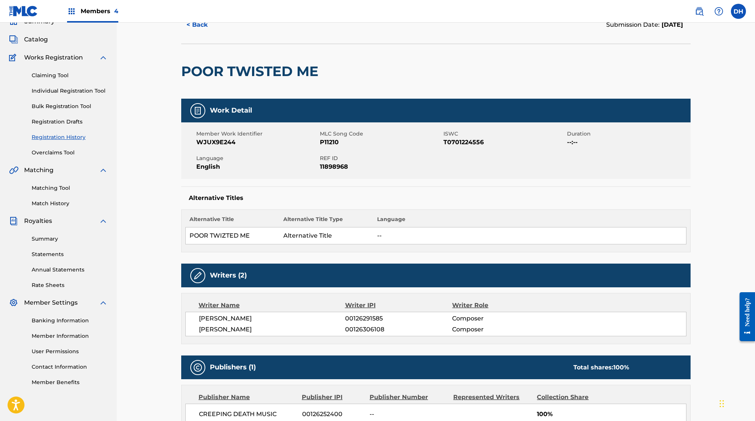
scroll to position [38, 0]
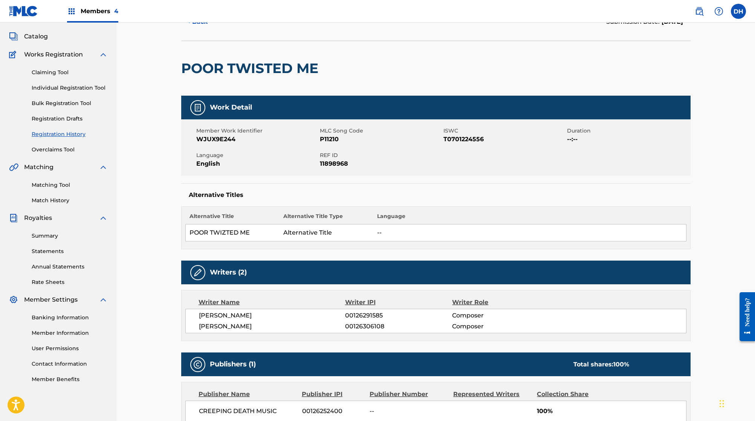
click at [181, 31] on button "< Back" at bounding box center [203, 21] width 45 height 19
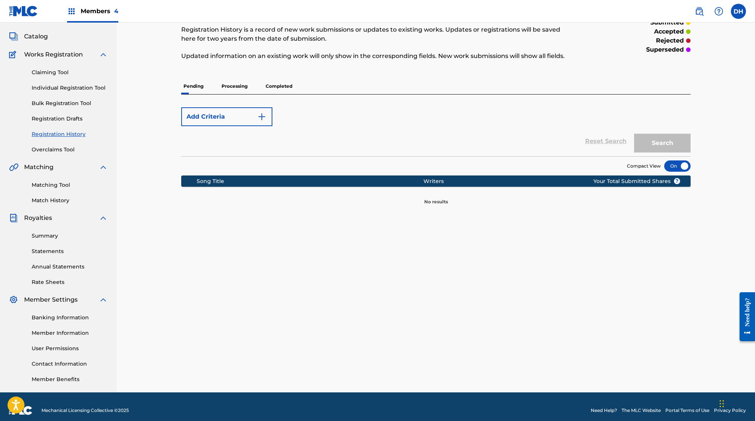
scroll to position [57, 0]
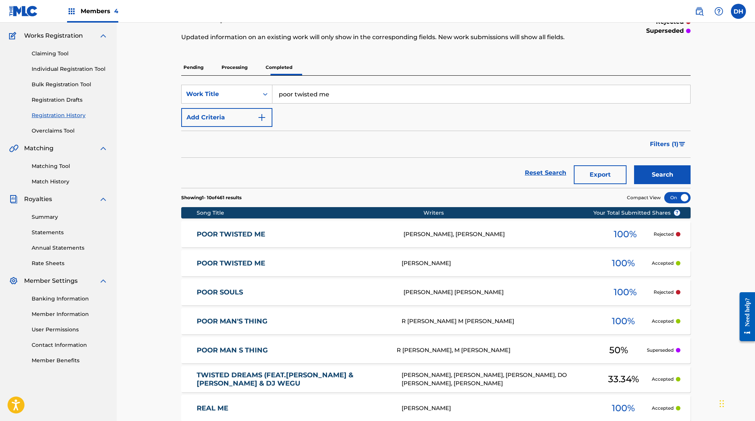
click at [212, 268] on link "POOR TWISTED ME" at bounding box center [294, 263] width 195 height 9
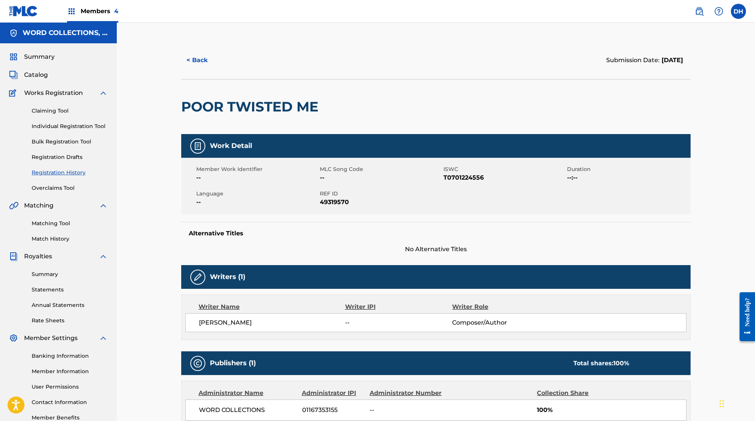
click at [181, 70] on button "< Back" at bounding box center [203, 60] width 45 height 19
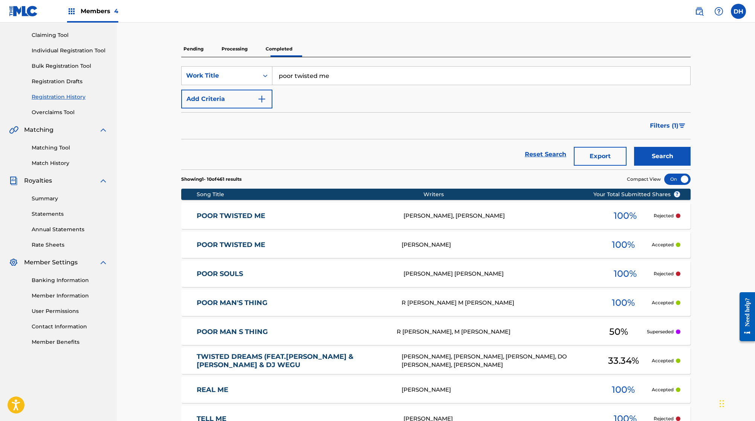
scroll to position [76, 0]
click at [197, 220] on link "POOR TWISTED ME" at bounding box center [295, 215] width 197 height 9
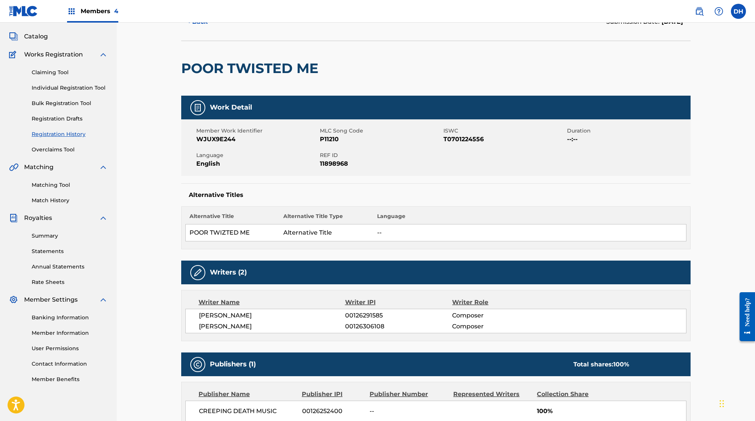
scroll to position [39, 0]
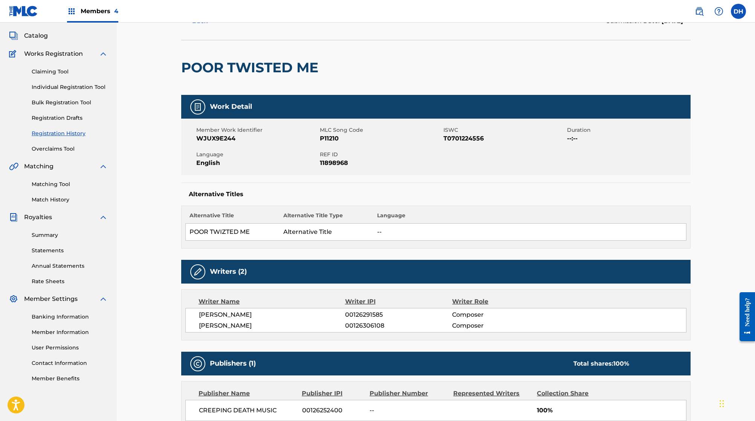
click at [181, 31] on button "< Back" at bounding box center [203, 21] width 45 height 19
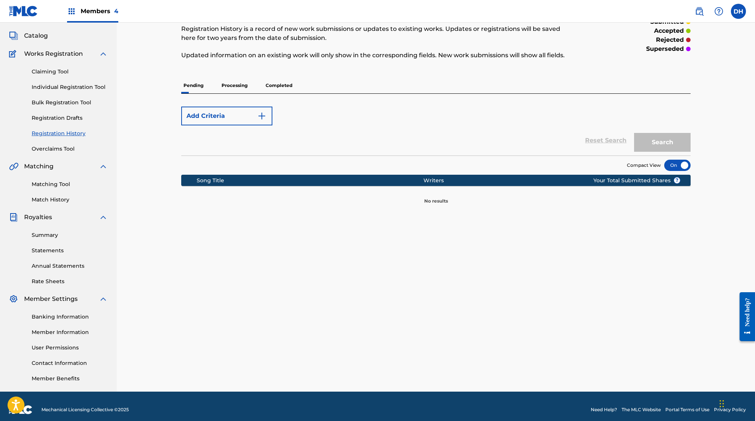
scroll to position [76, 0]
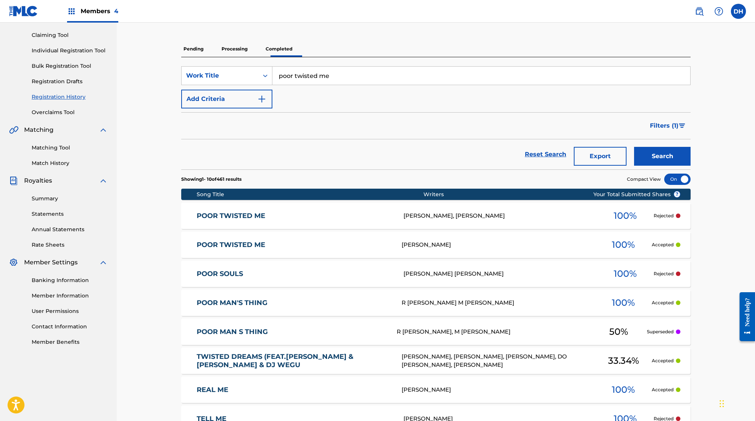
click at [214, 258] on div "POOR TWISTED ME JAMES HETFIELD 100 % Accepted" at bounding box center [435, 245] width 509 height 26
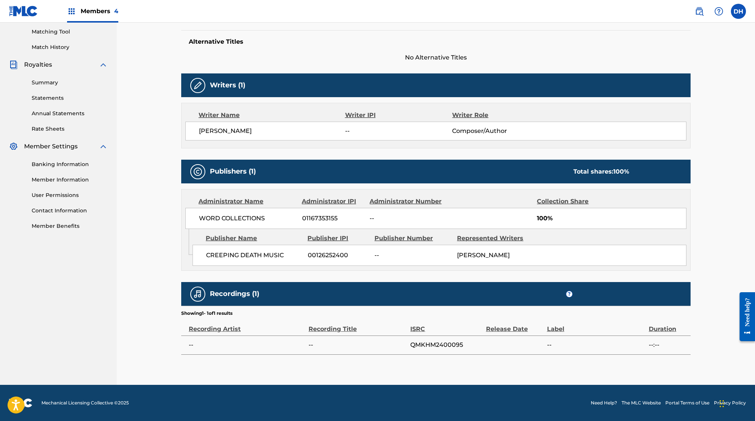
scroll to position [257, 0]
click at [439, 349] on span "QMKHM2400095" at bounding box center [446, 344] width 72 height 9
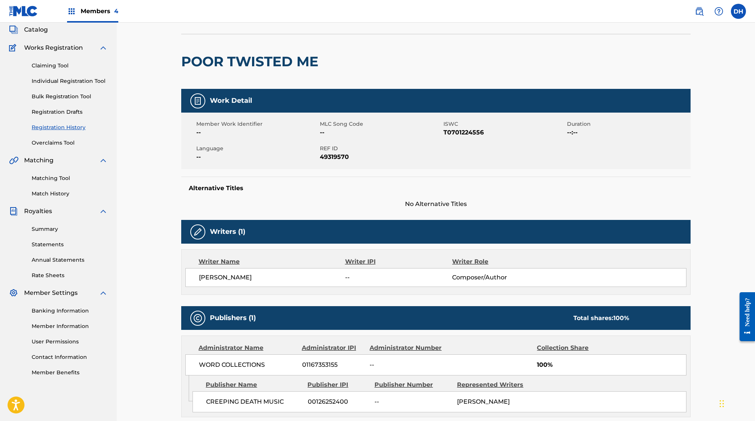
scroll to position [53, 0]
